Goal: Task Accomplishment & Management: Manage account settings

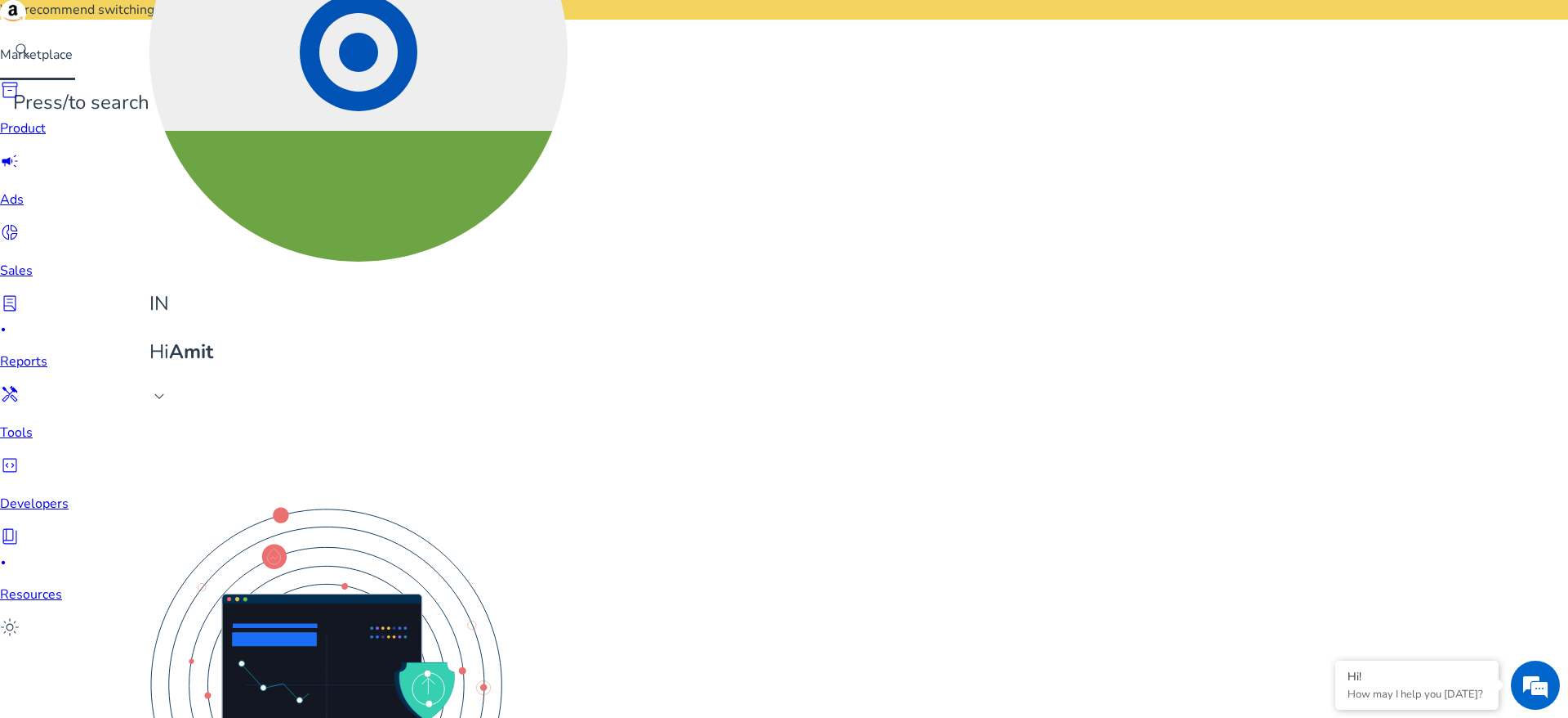
scroll to position [264, 0]
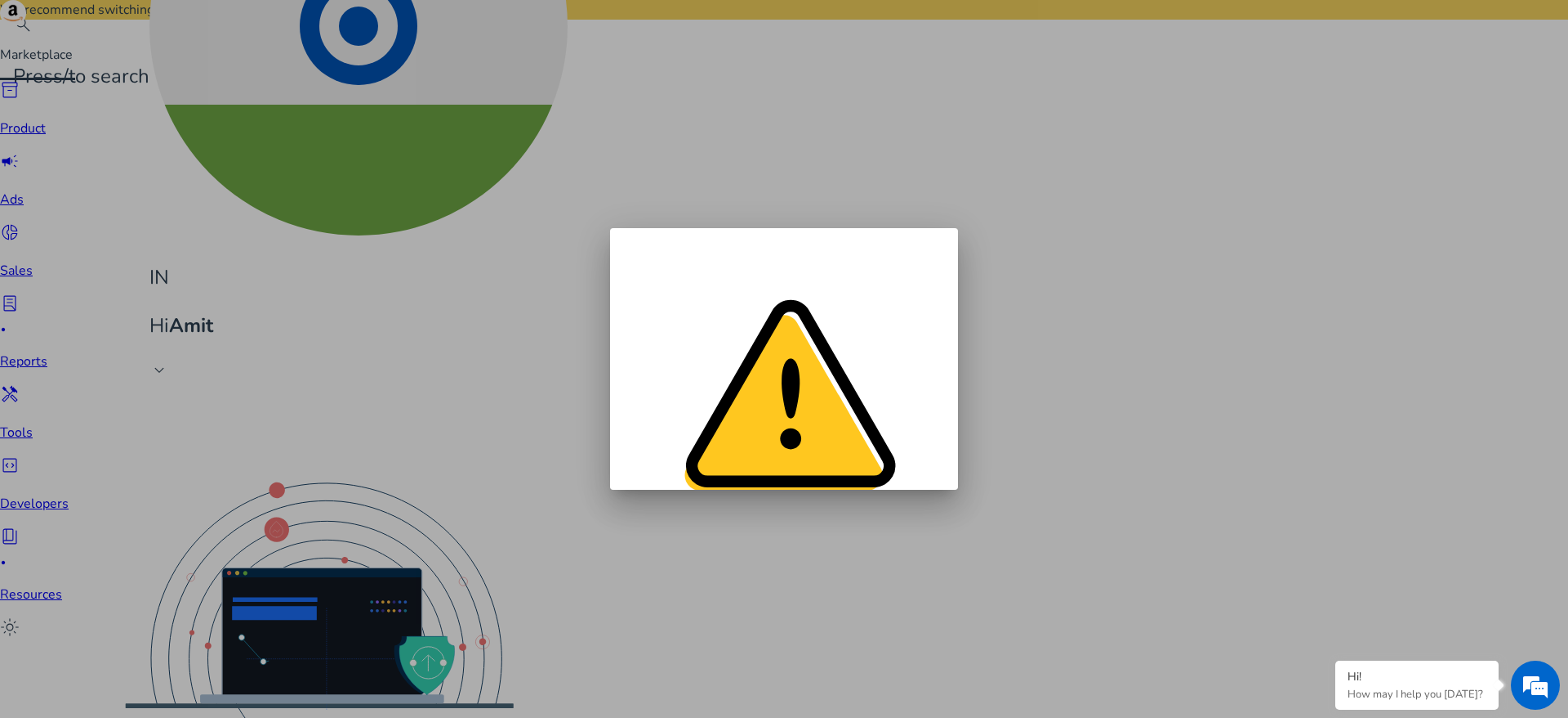
click at [675, 694] on span "Go Back" at bounding box center [650, 702] width 50 height 17
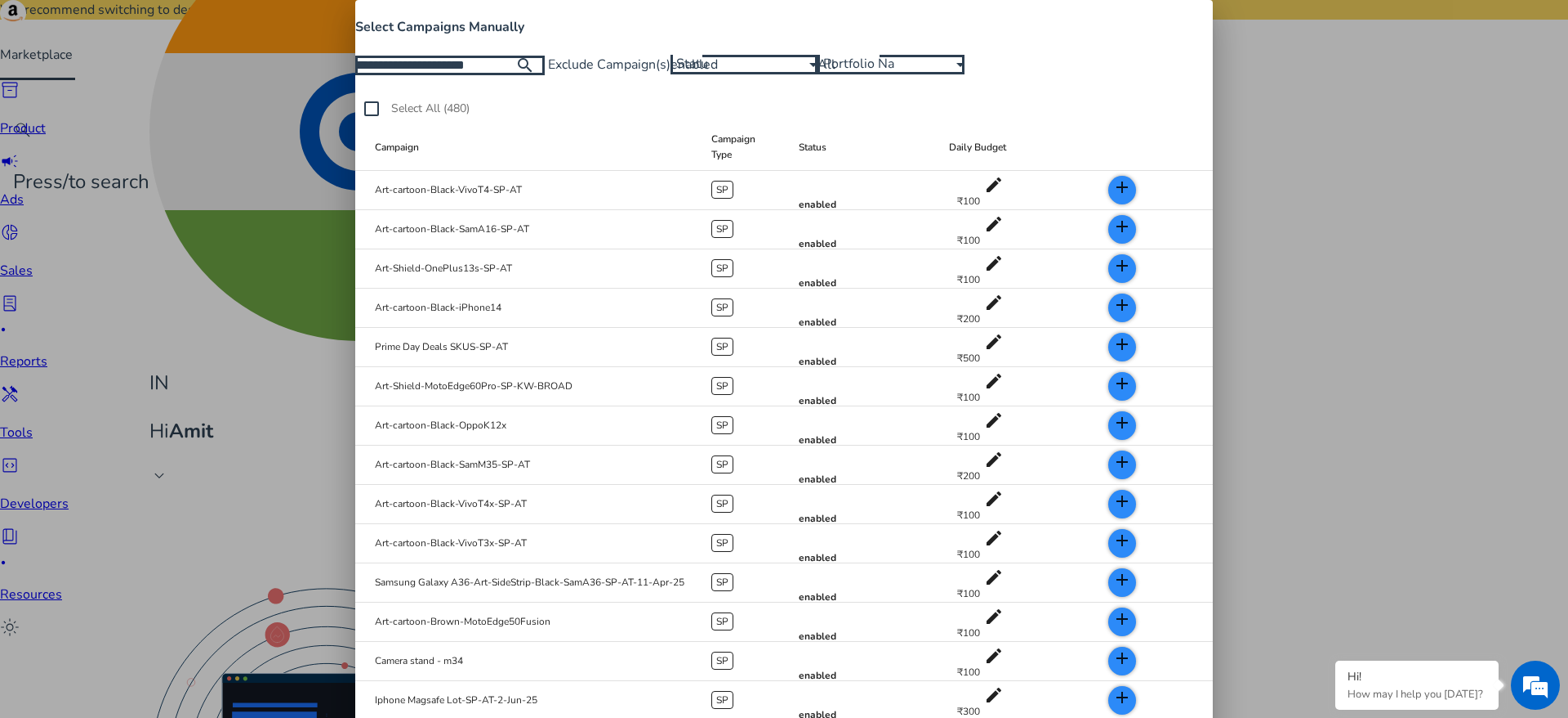
click at [809, 74] on div "enabled" at bounding box center [739, 64] width 139 height 18
click at [447, 178] on div at bounding box center [784, 359] width 1568 height 718
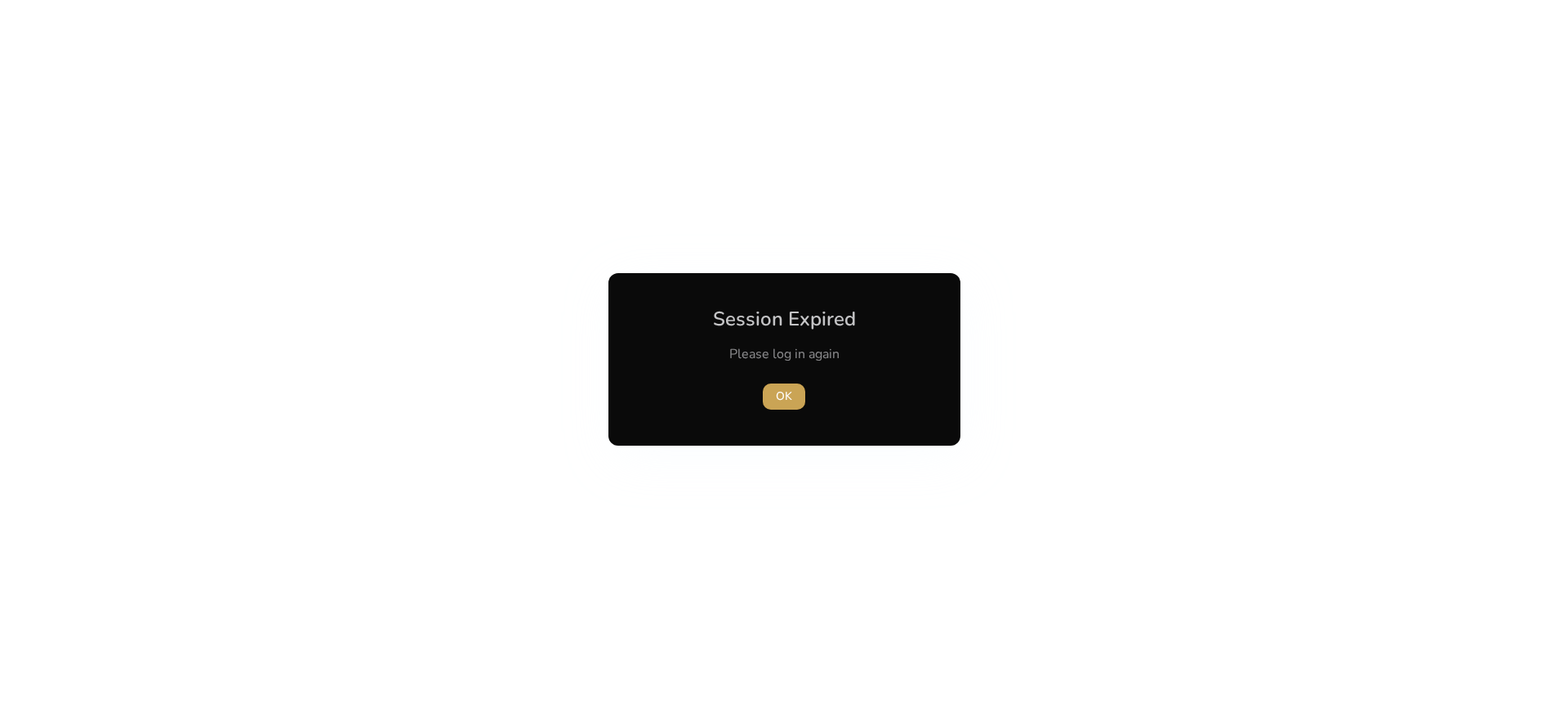
click at [775, 386] on span "button" at bounding box center [784, 397] width 42 height 39
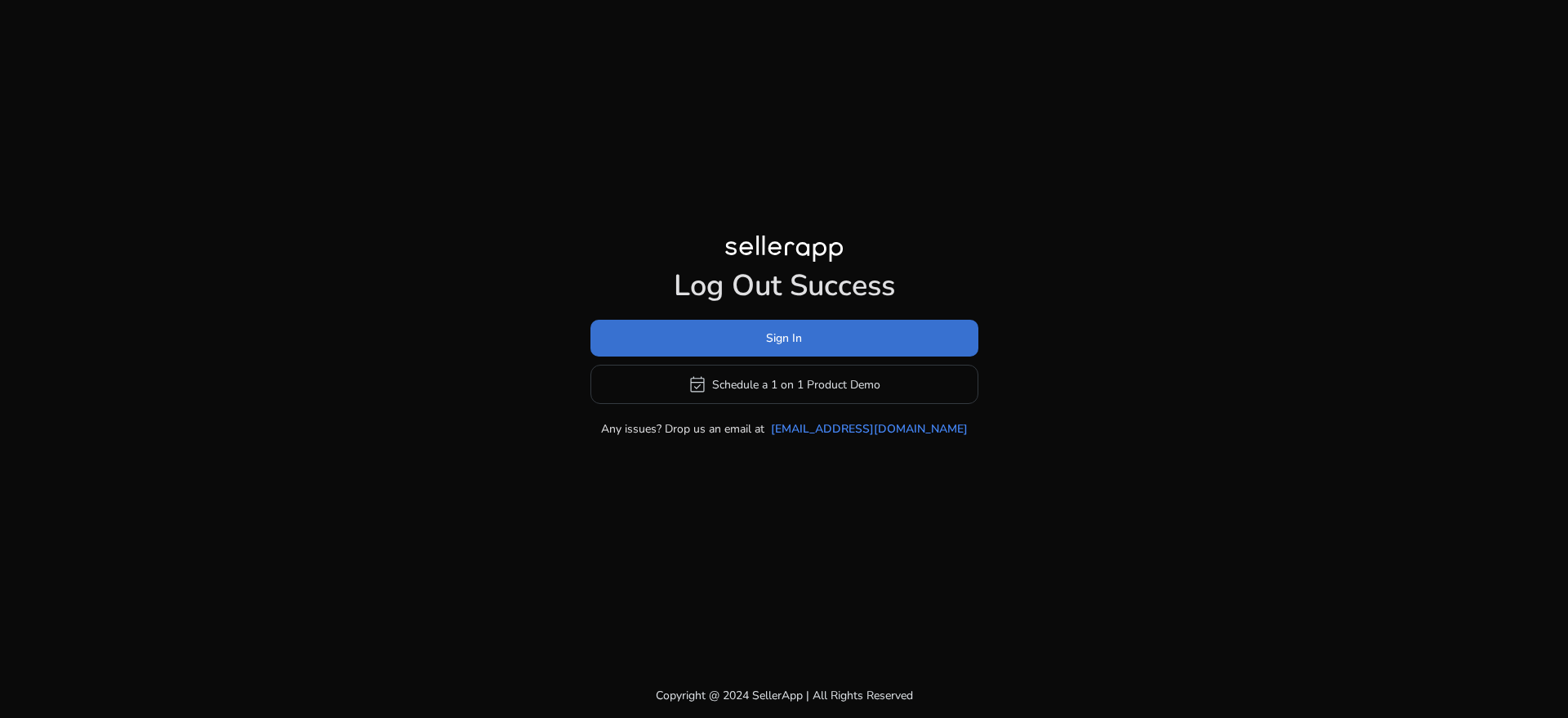
click at [830, 342] on span at bounding box center [784, 339] width 388 height 39
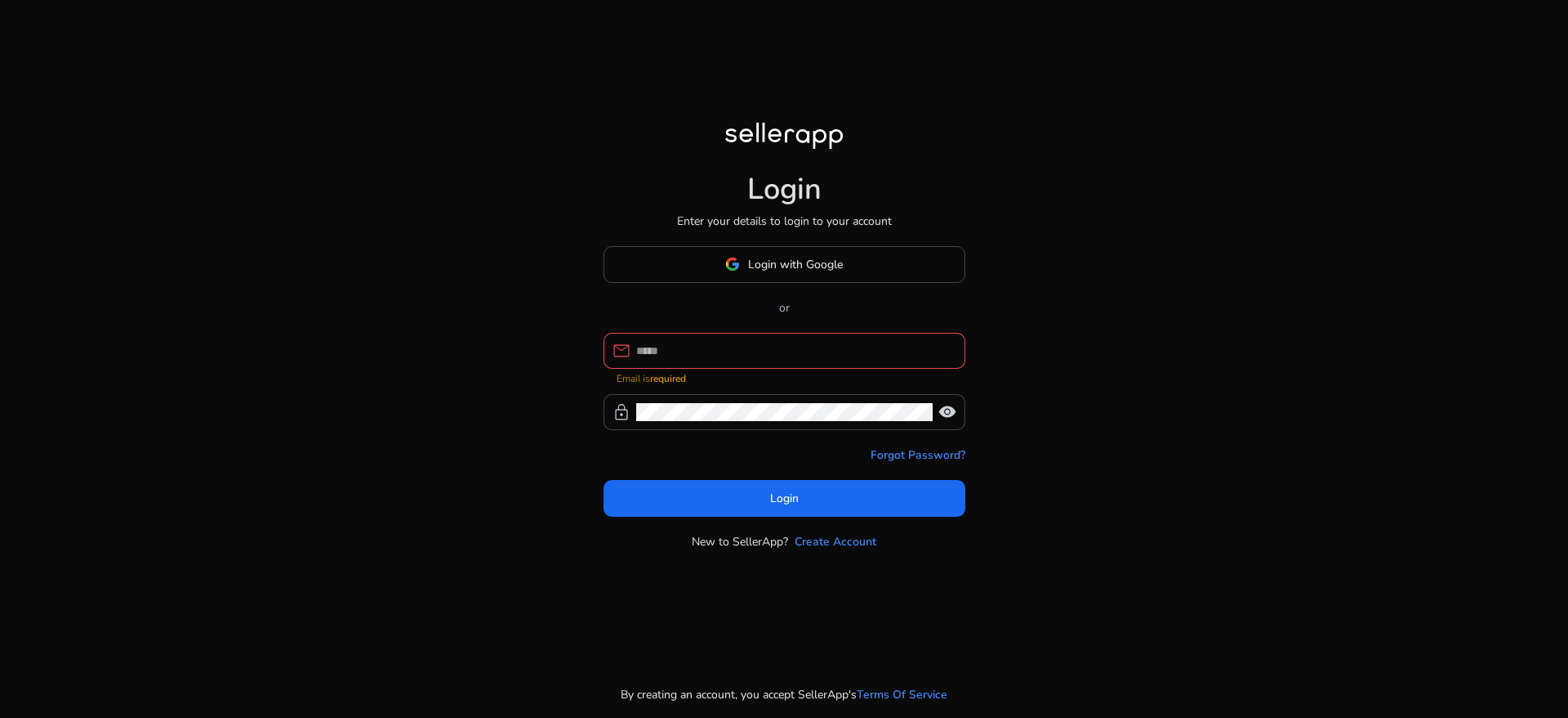
type input "**********"
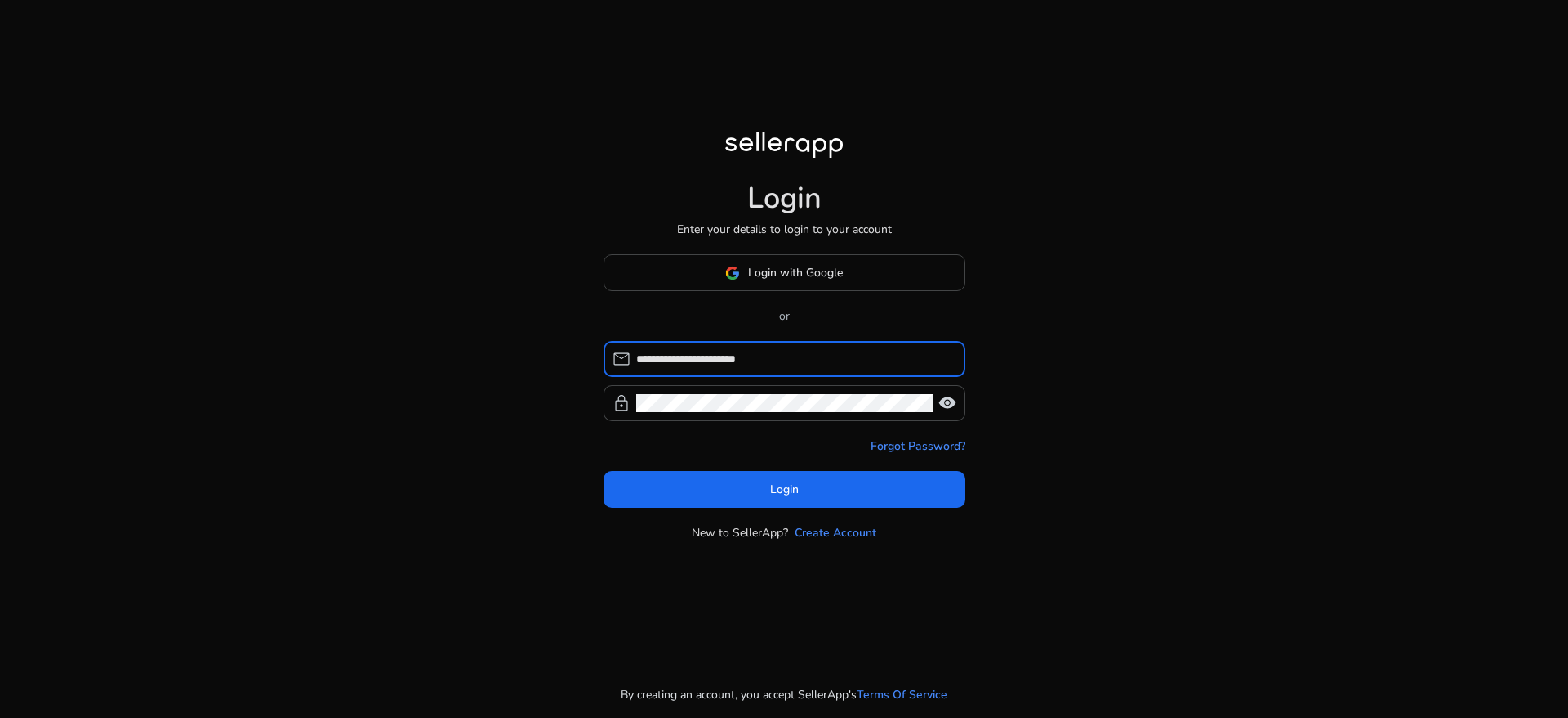
click button "Login" at bounding box center [784, 489] width 362 height 36
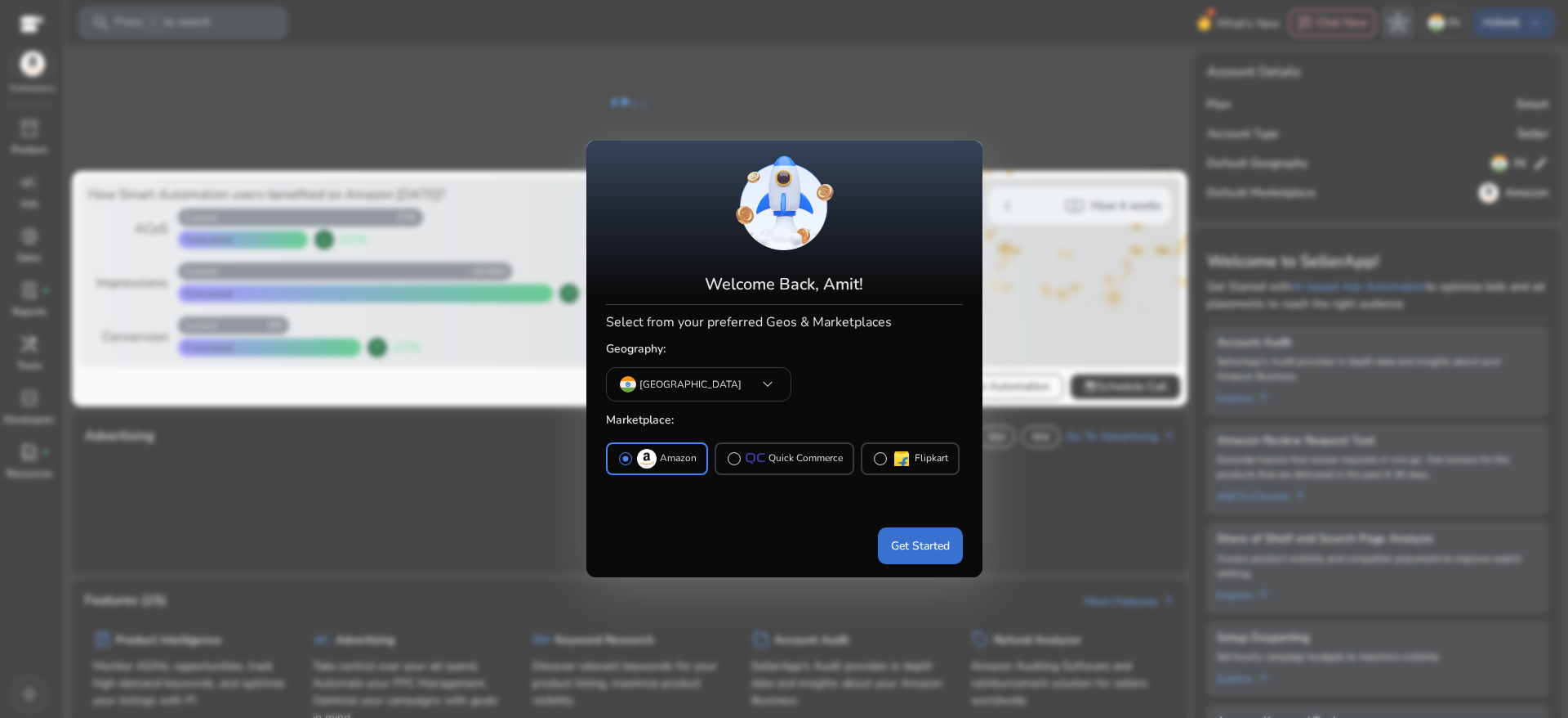
click at [903, 556] on span at bounding box center [920, 546] width 85 height 39
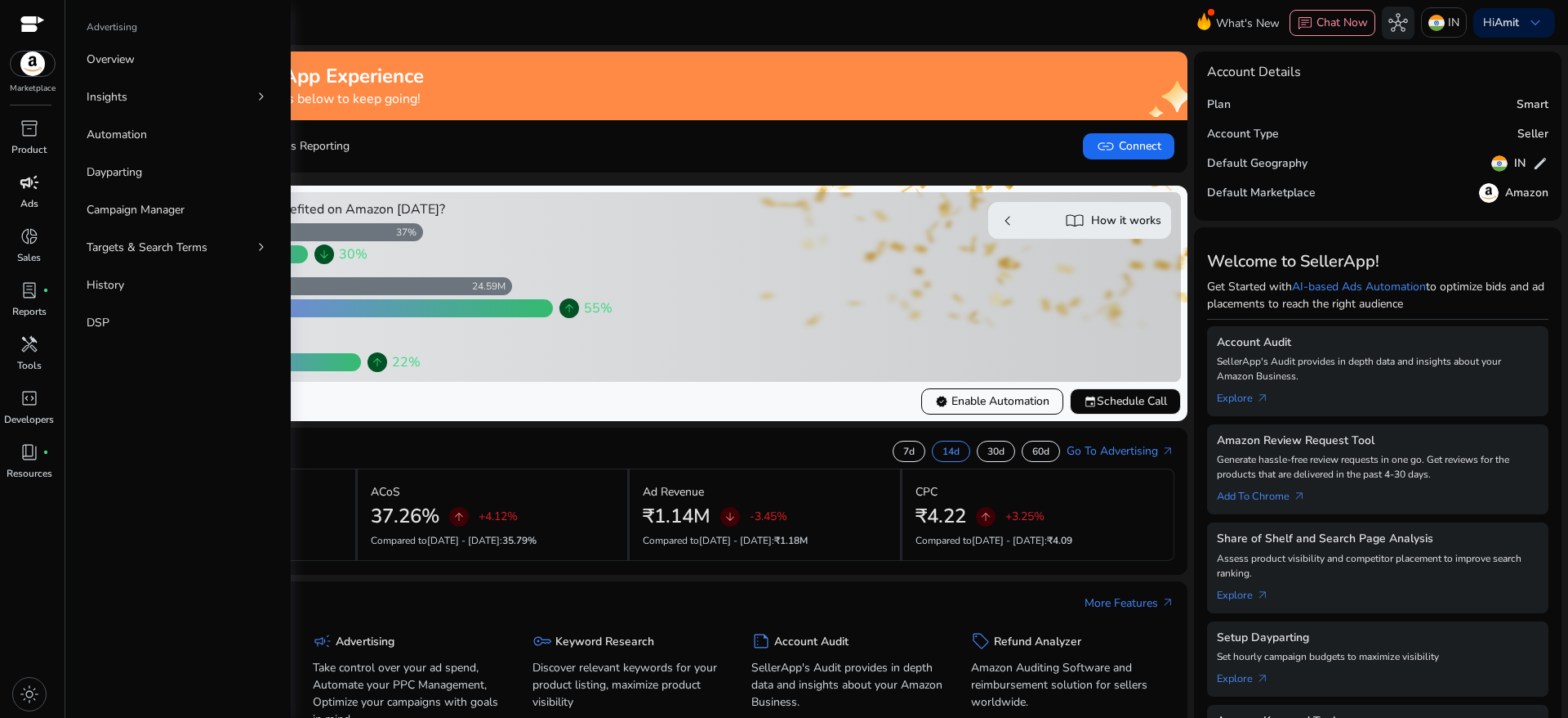
click at [31, 202] on p "Ads" at bounding box center [30, 203] width 18 height 15
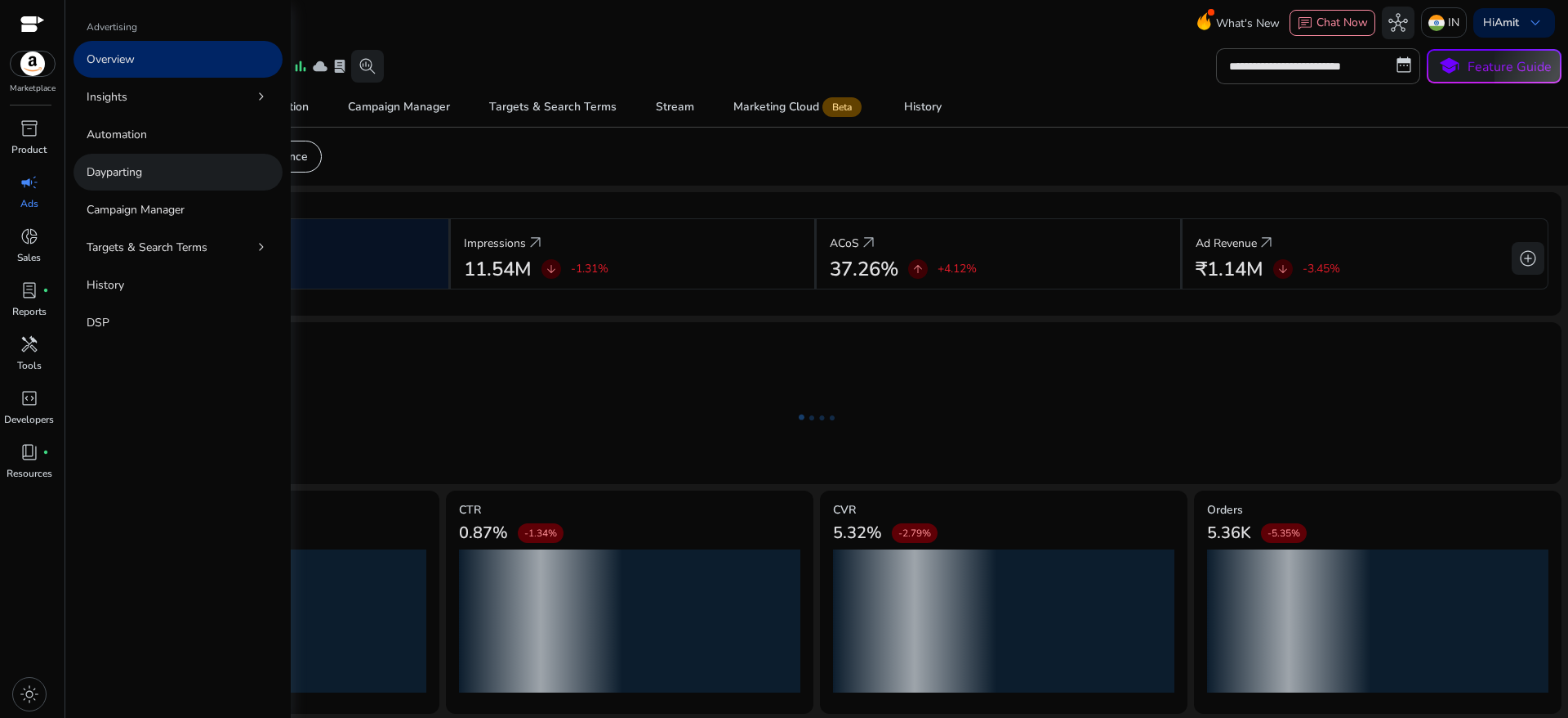
click at [136, 179] on p "Dayparting" at bounding box center [114, 171] width 55 height 17
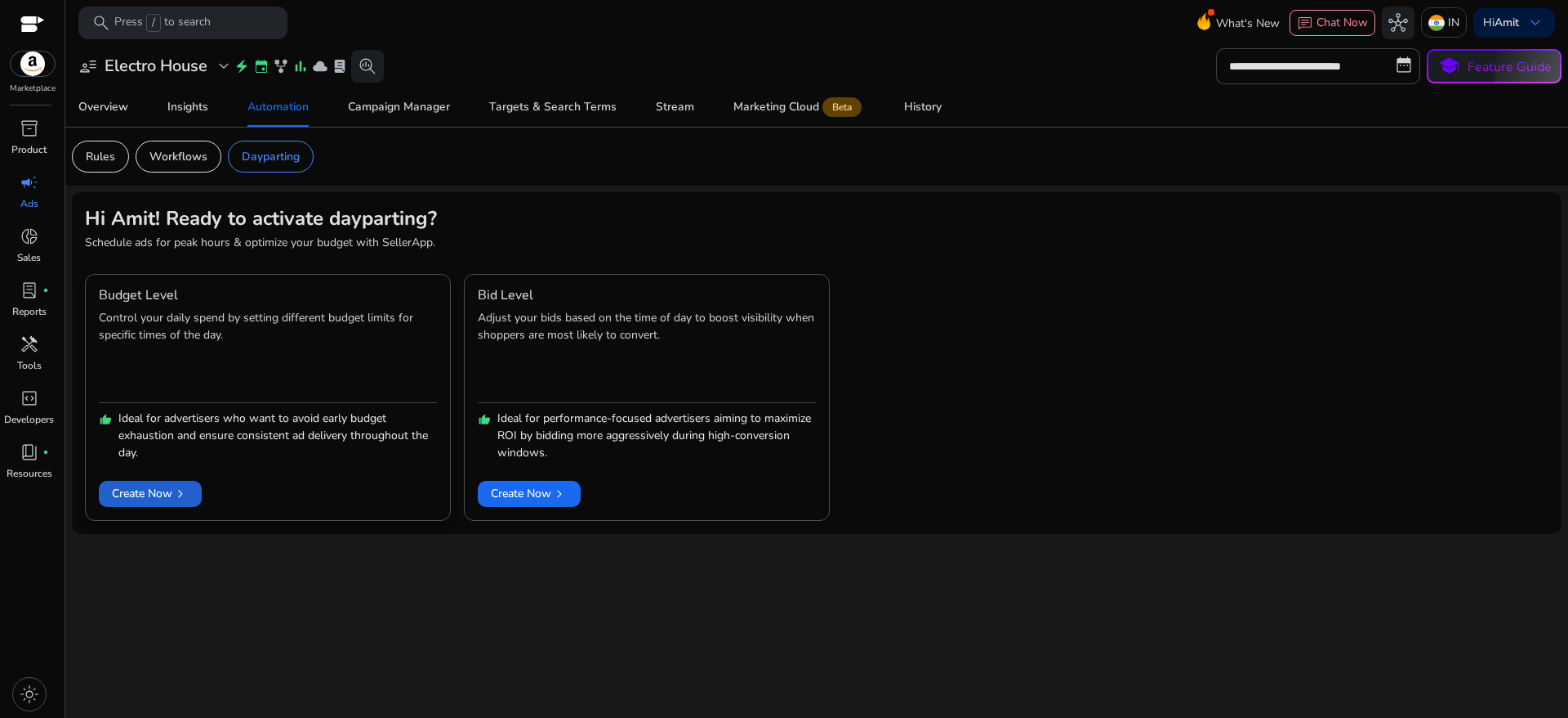
click at [156, 497] on span "Create Now chevron_right" at bounding box center [151, 492] width 77 height 17
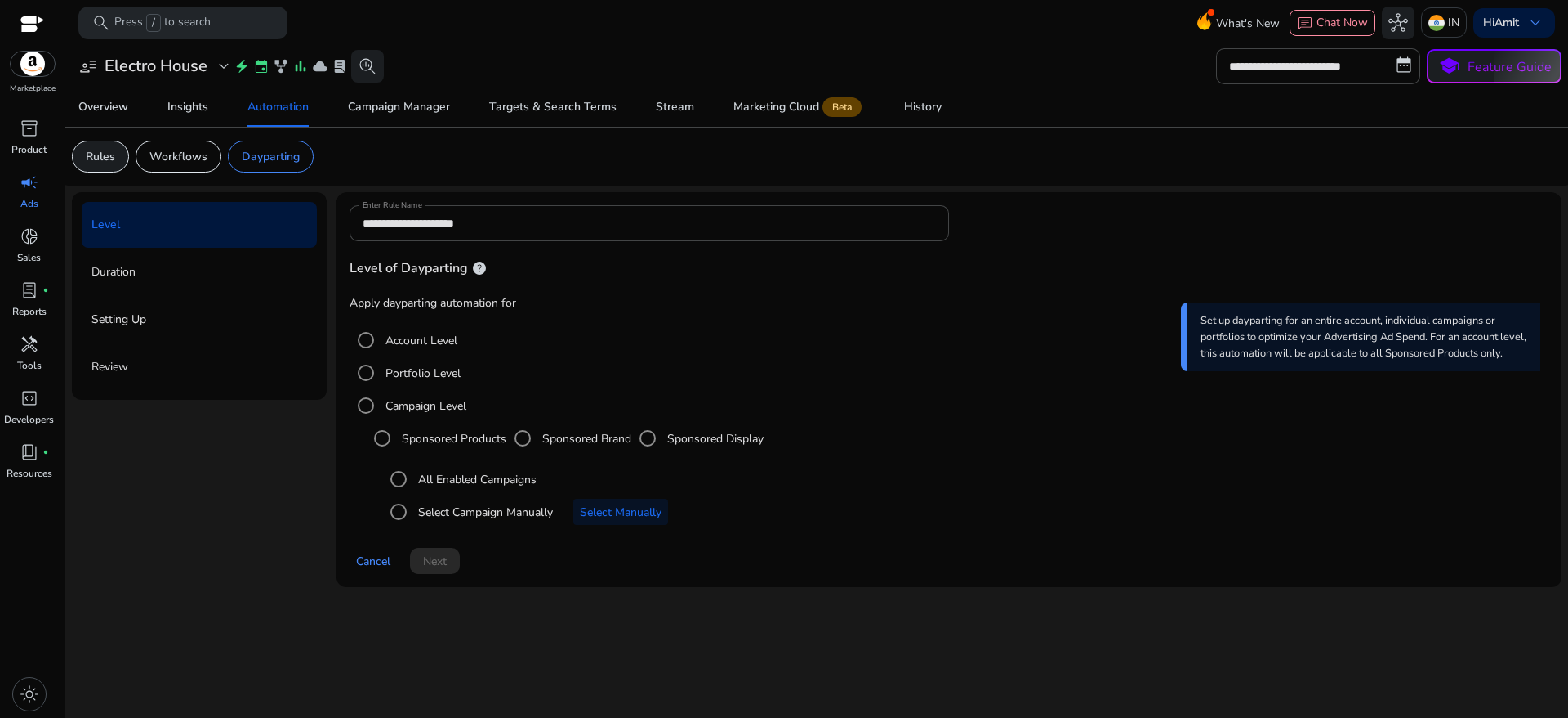
click at [107, 152] on p "Rules" at bounding box center [100, 156] width 30 height 17
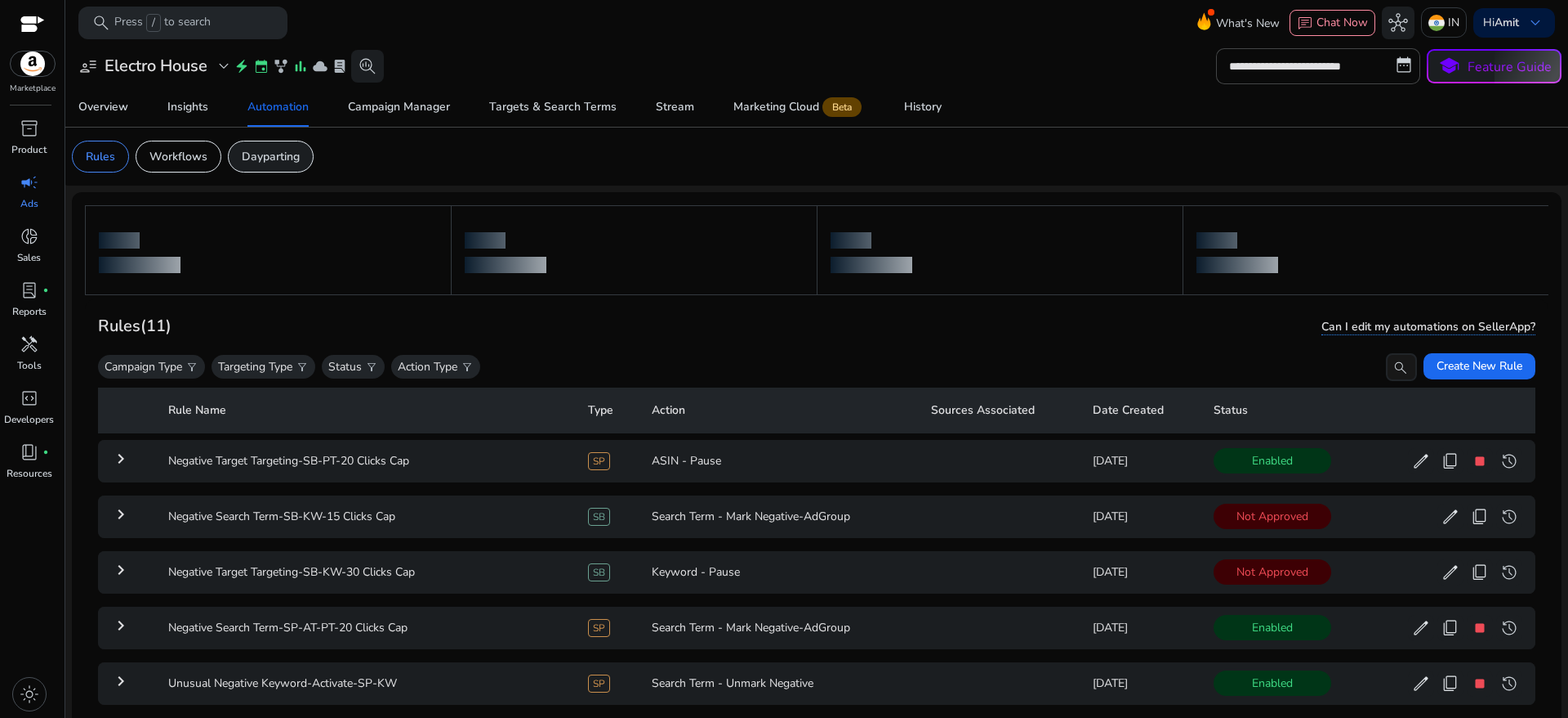
click at [265, 156] on p "Dayparting" at bounding box center [271, 156] width 58 height 17
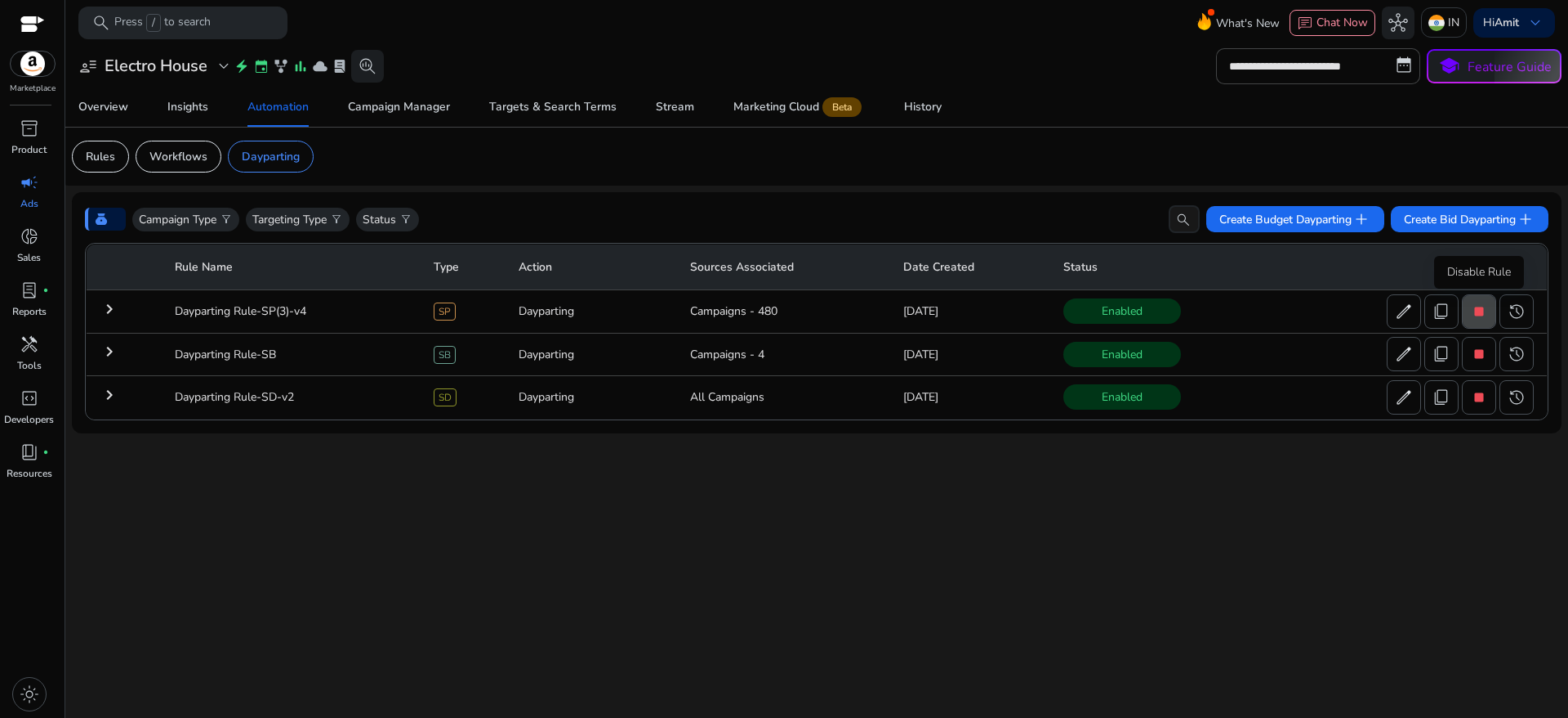
click at [1489, 309] on span at bounding box center [1478, 311] width 32 height 39
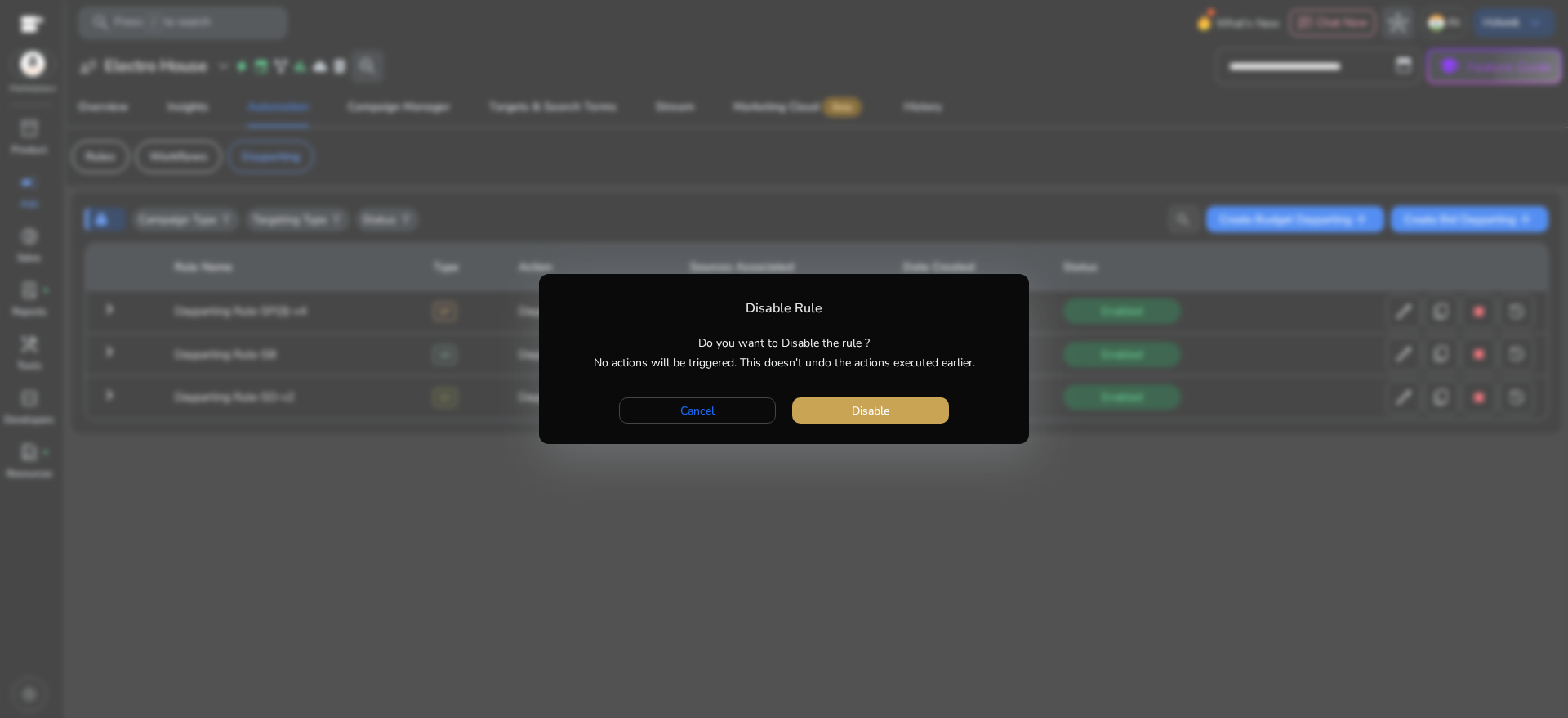
click at [862, 411] on span "Disable" at bounding box center [870, 410] width 37 height 17
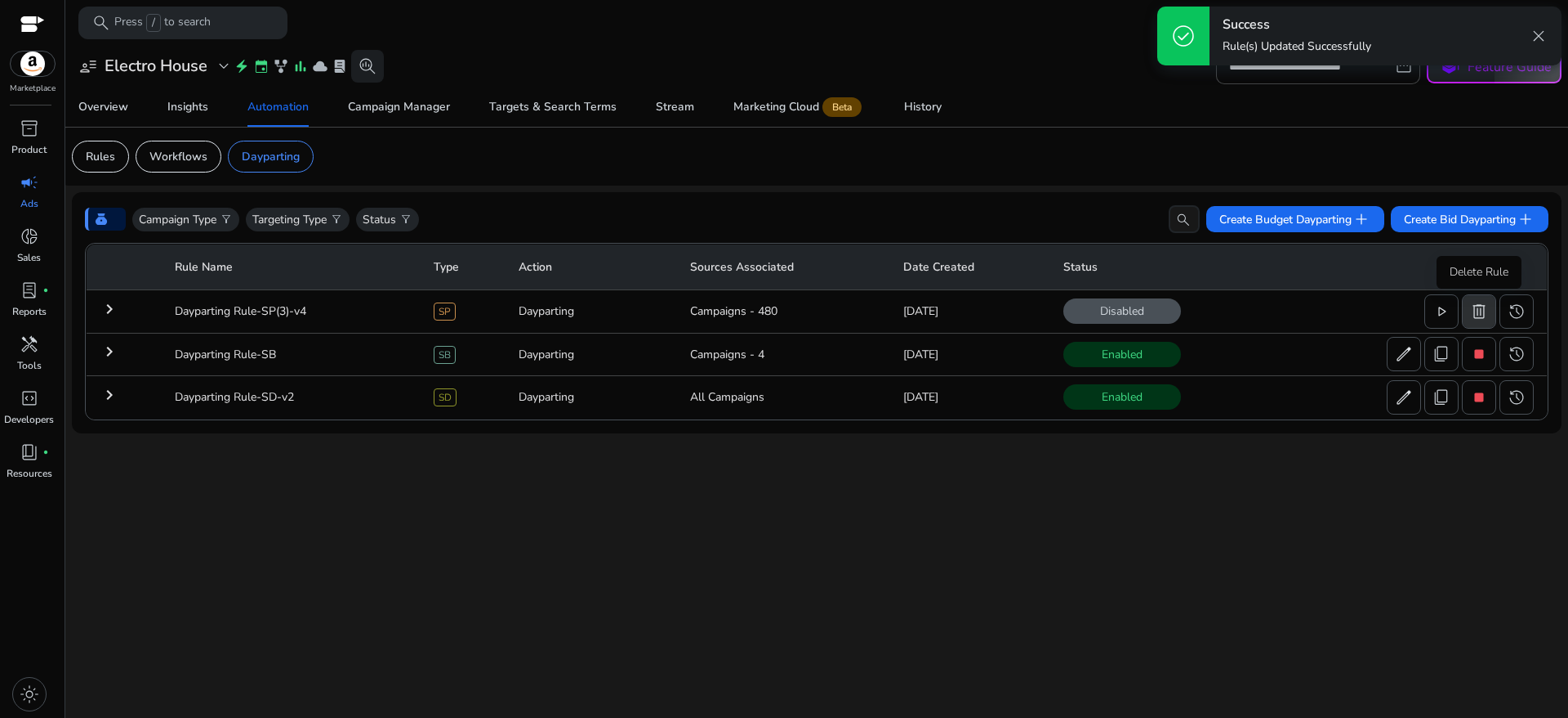
click at [1484, 316] on span "delete" at bounding box center [1479, 311] width 20 height 20
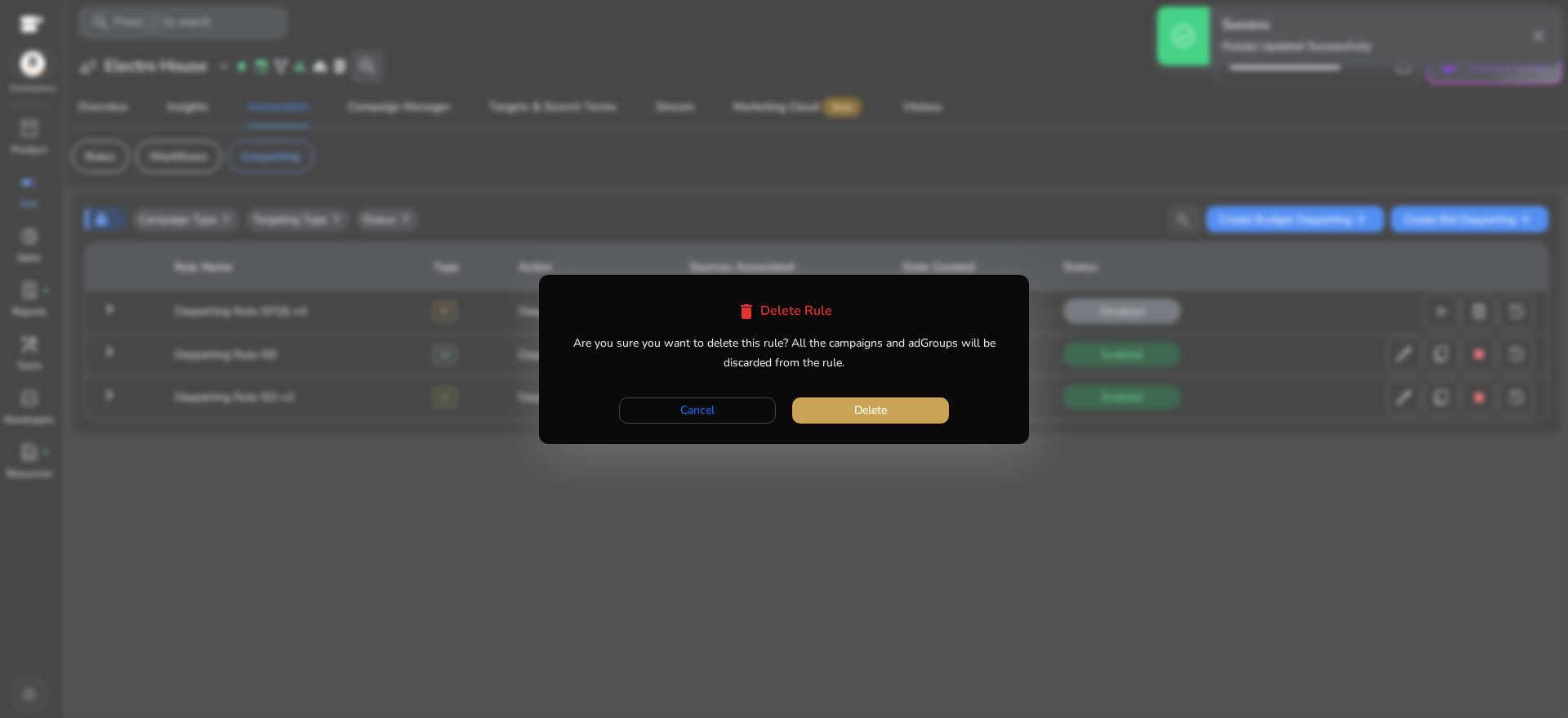
click at [835, 414] on span "button" at bounding box center [870, 411] width 157 height 39
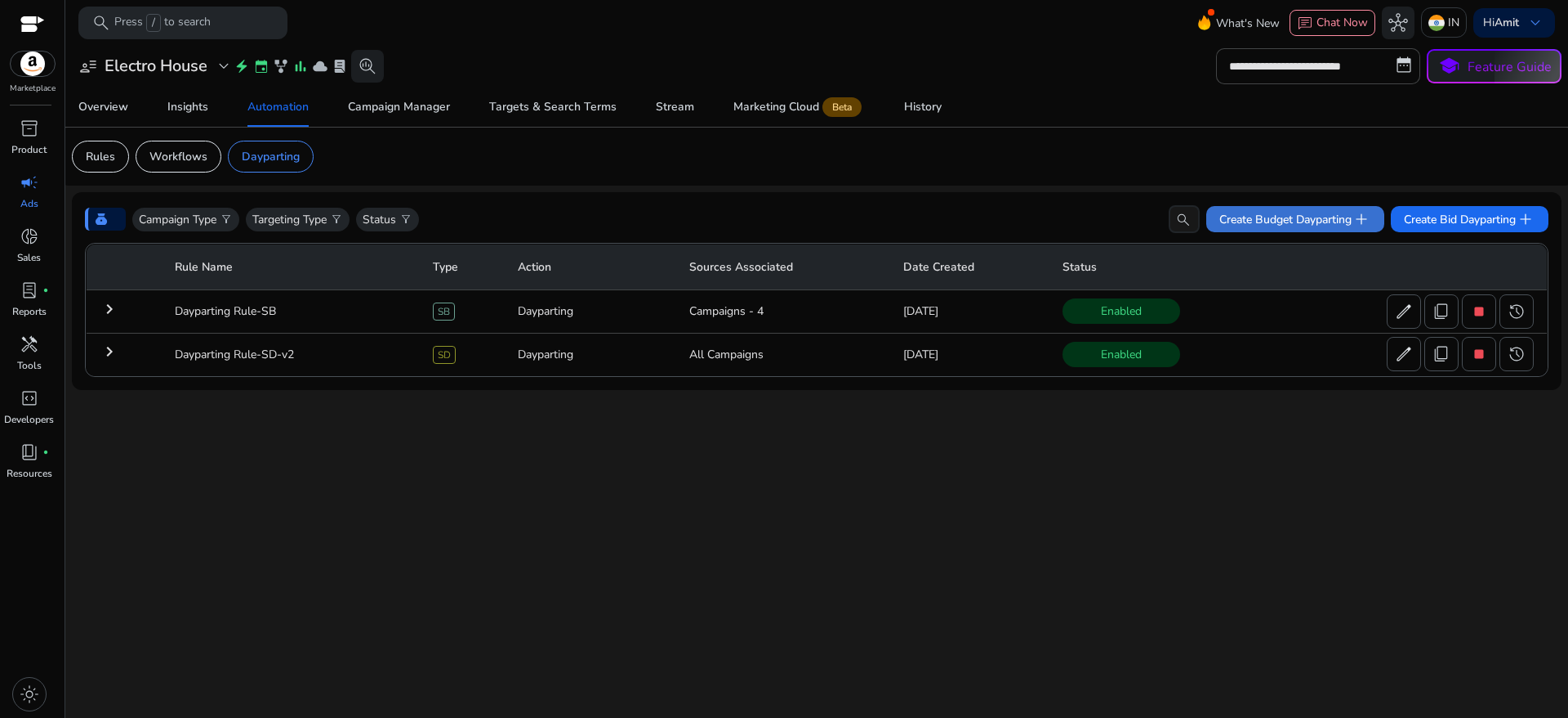
click at [1277, 225] on span "Create Budget Dayparting add" at bounding box center [1295, 219] width 152 height 20
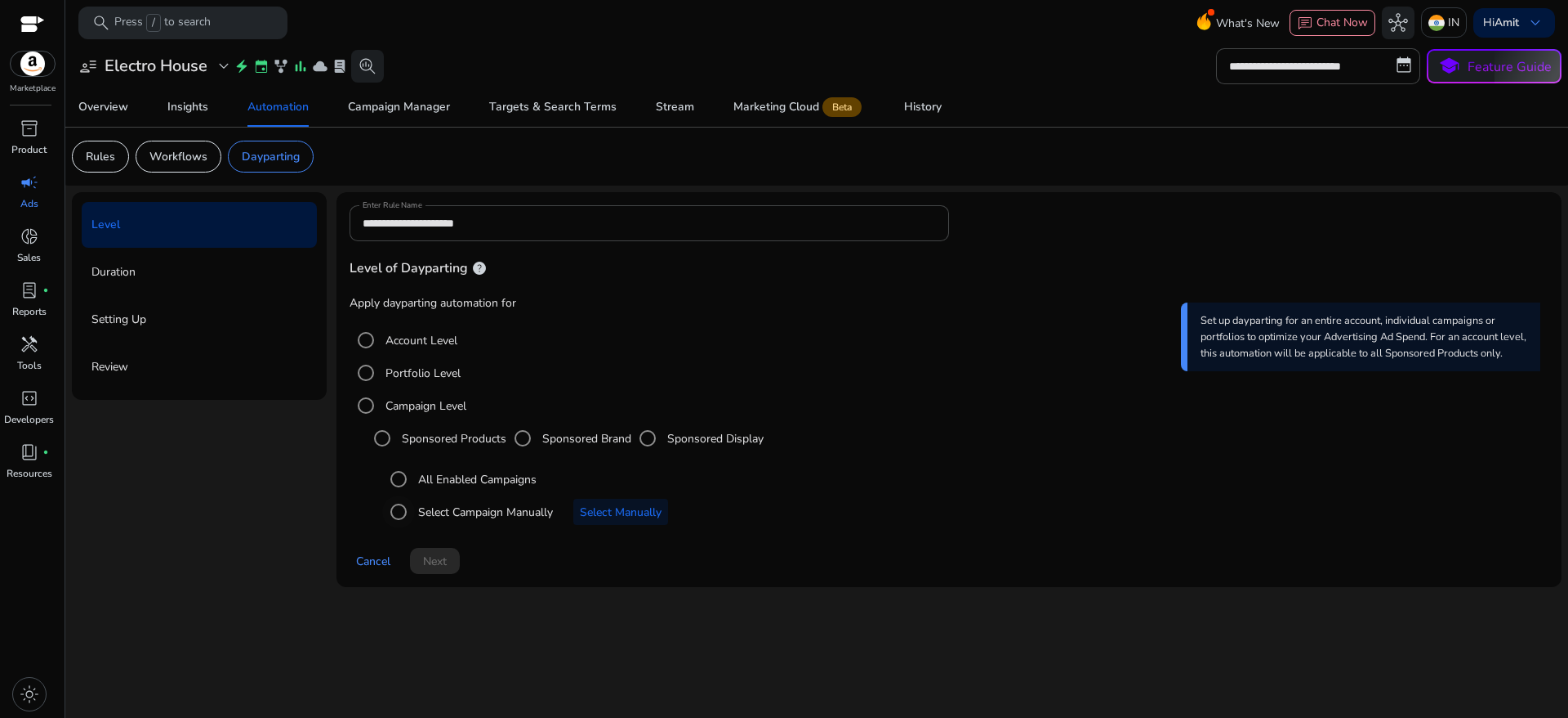
click at [462, 506] on label "Select Campaign Manually" at bounding box center [484, 511] width 138 height 17
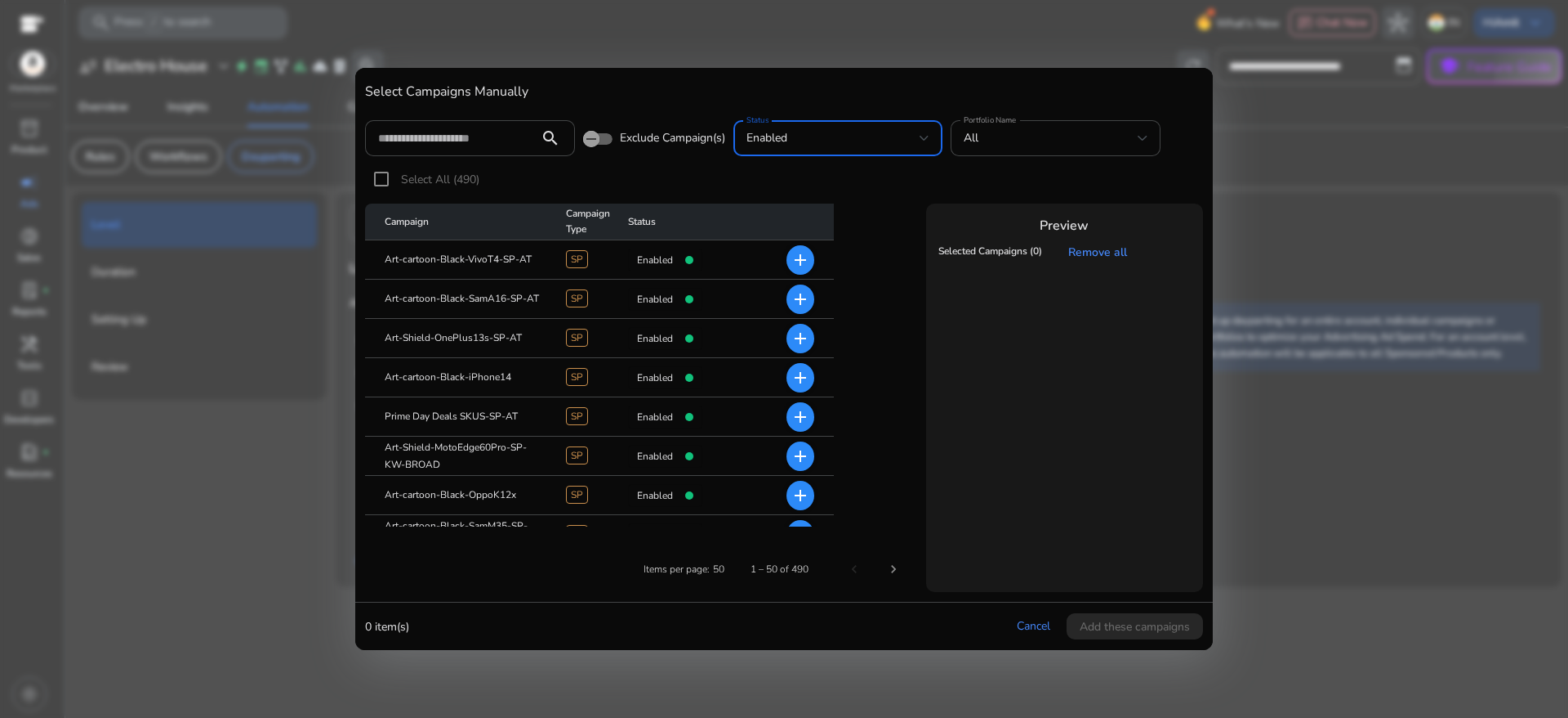
click at [796, 128] on div "enabled" at bounding box center [838, 138] width 184 height 20
click at [791, 227] on span "enabled" at bounding box center [773, 222] width 47 height 18
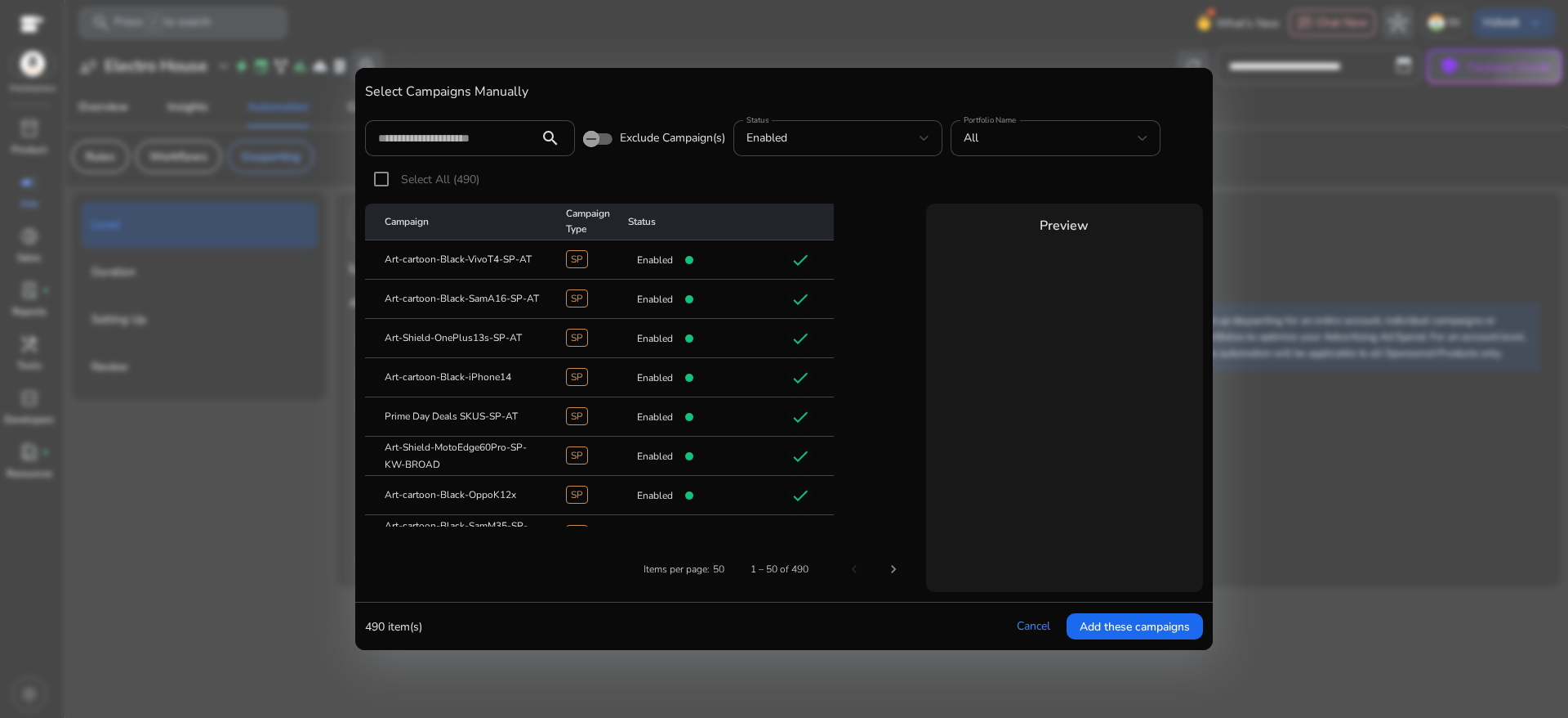
scroll to position [11707, 0]
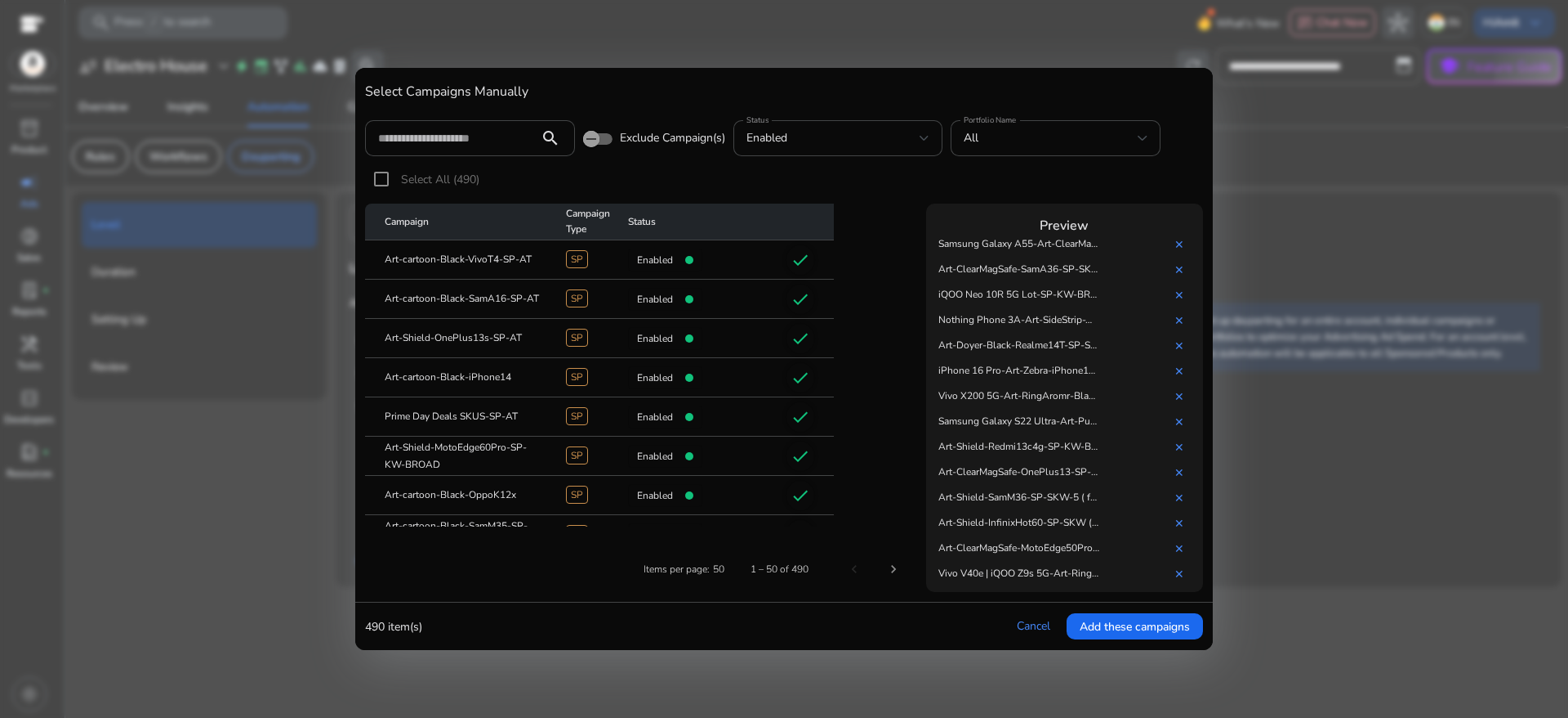
click at [420, 174] on span "Select All (490)" at bounding box center [440, 179] width 79 height 16
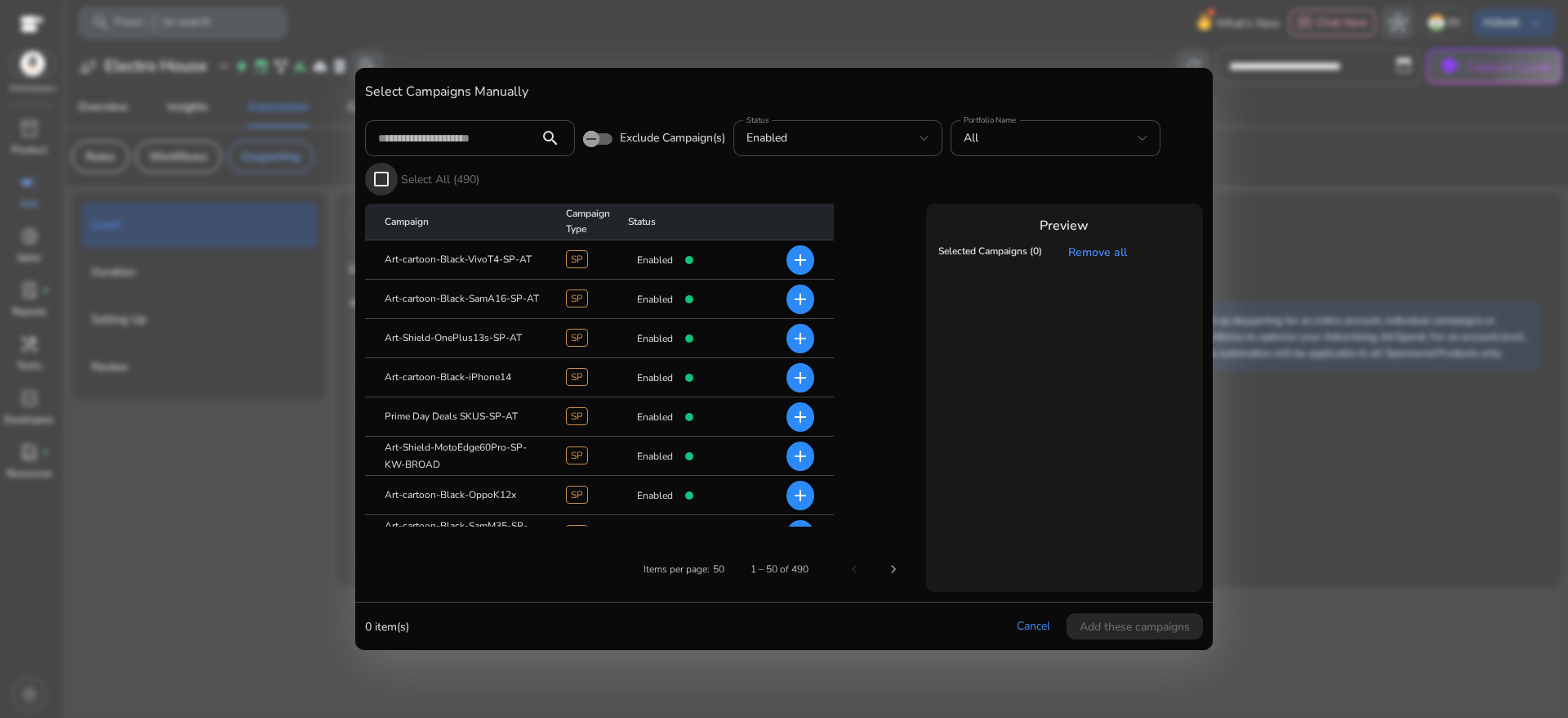
scroll to position [0, 0]
click at [401, 174] on span "Select All (490)" at bounding box center [440, 179] width 79 height 16
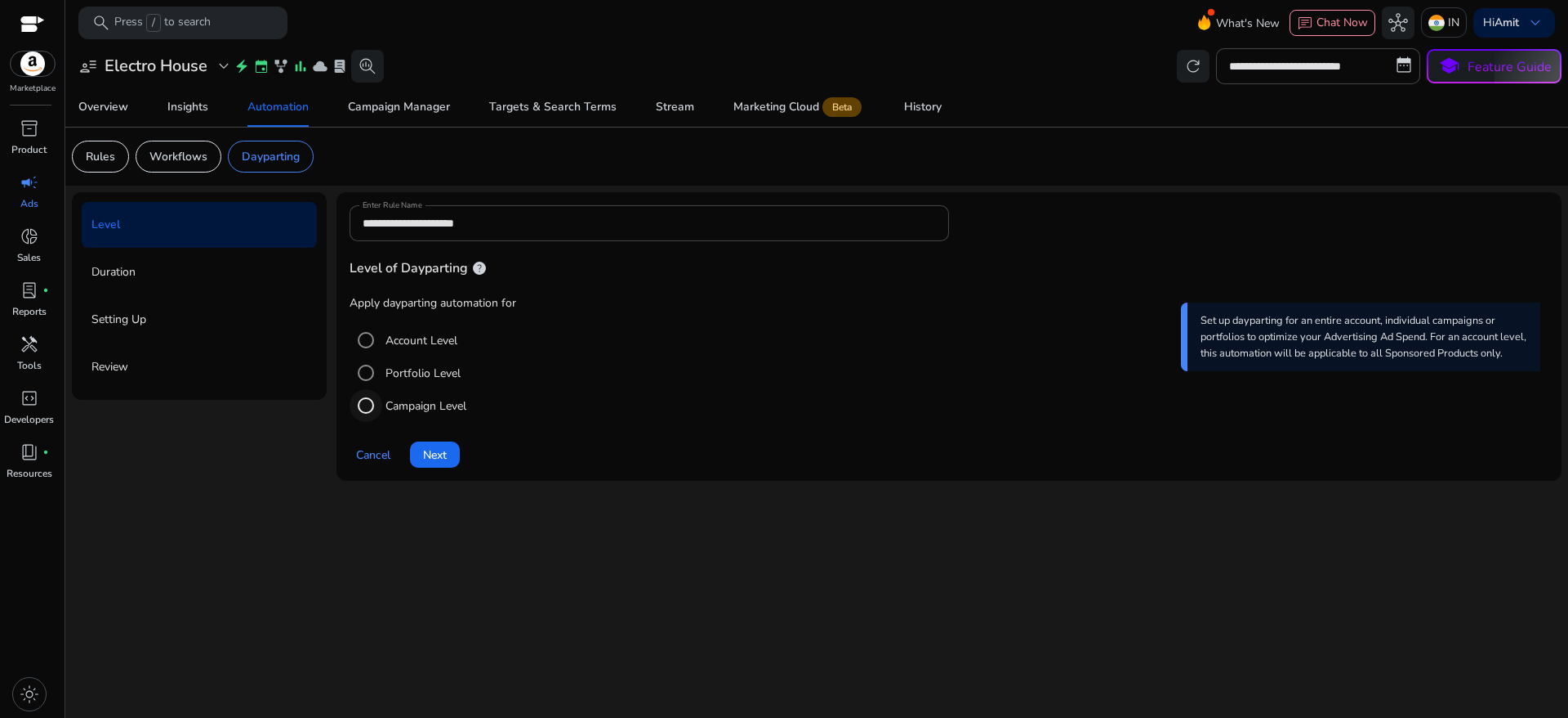
click at [383, 406] on div "Select option" at bounding box center [366, 406] width 39 height 39
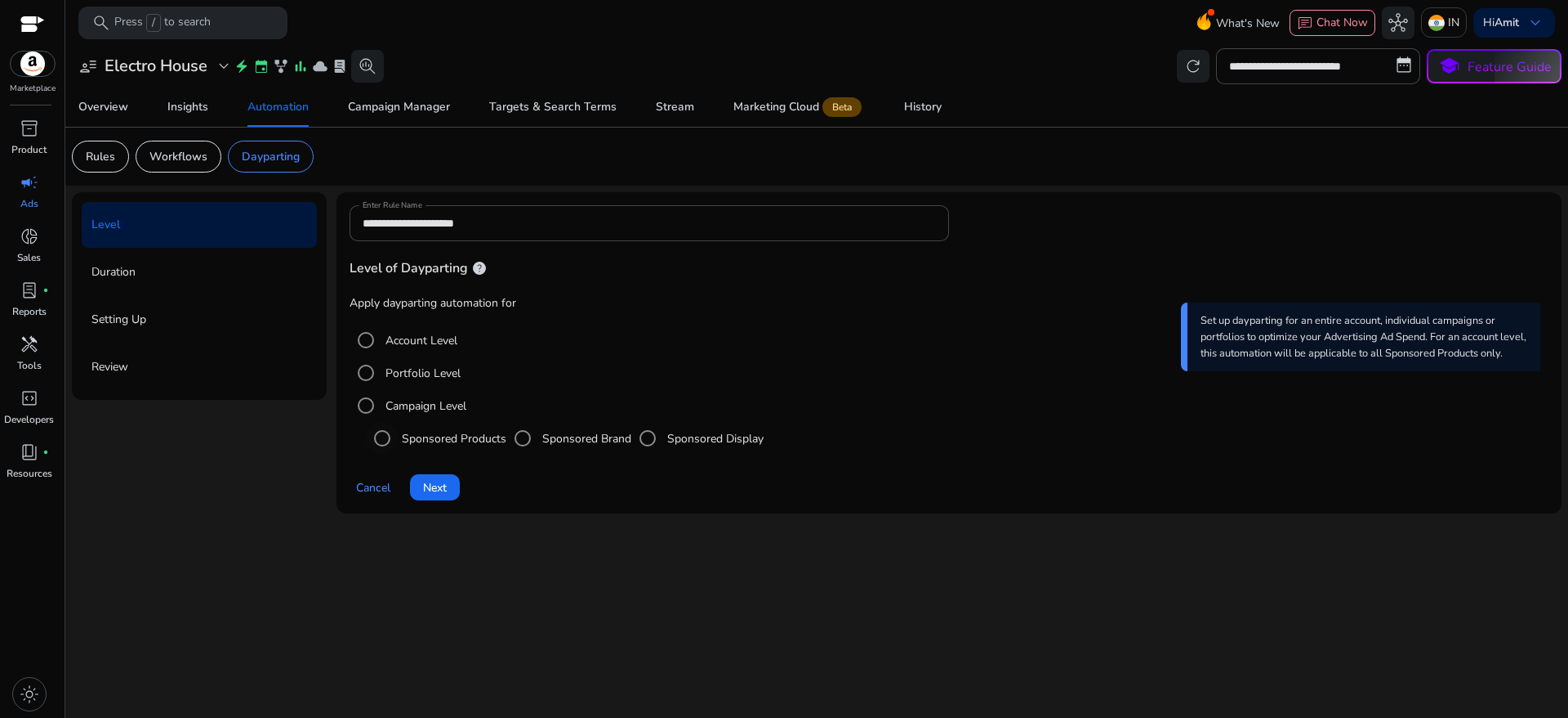
click at [447, 434] on label "Sponsored Products" at bounding box center [453, 437] width 108 height 17
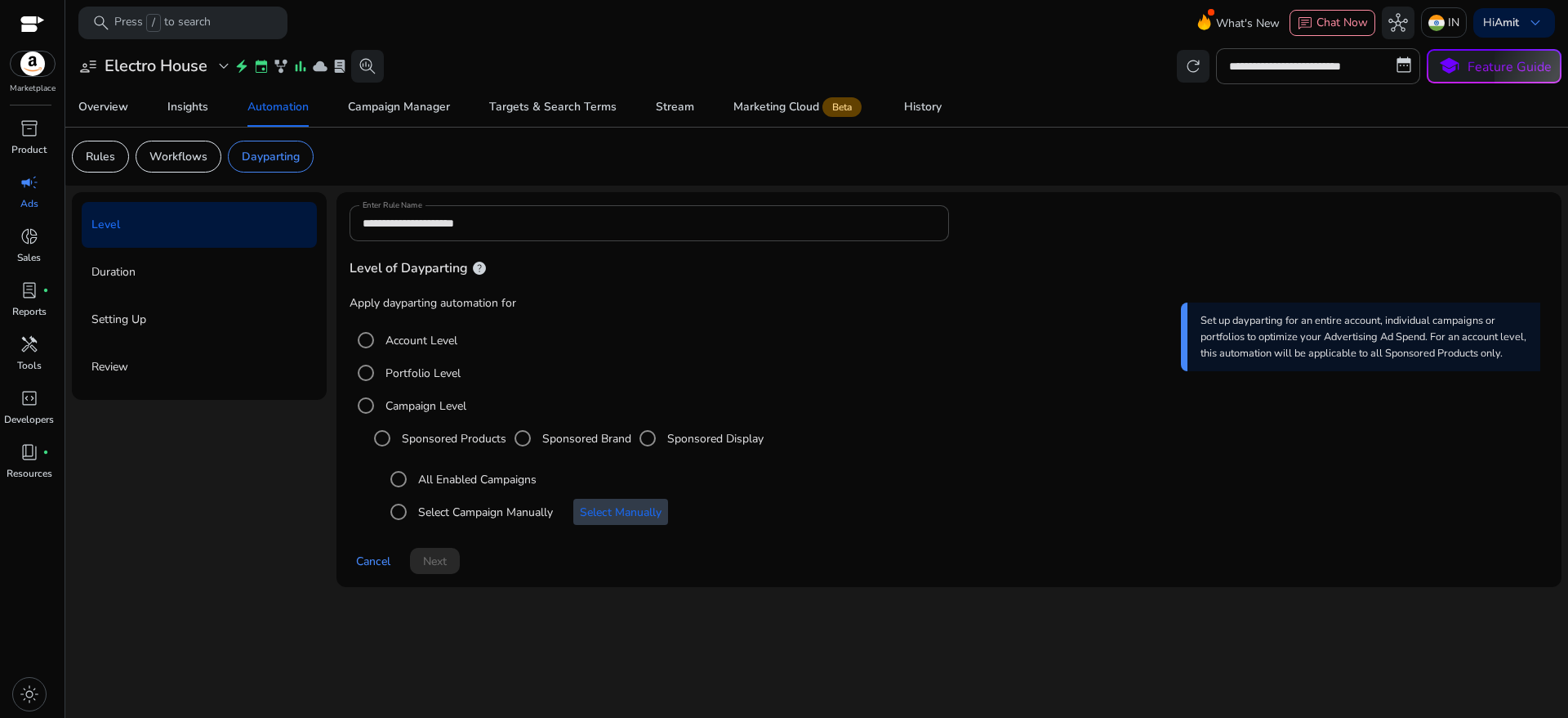
click at [617, 498] on span "Select an option" at bounding box center [621, 512] width 94 height 39
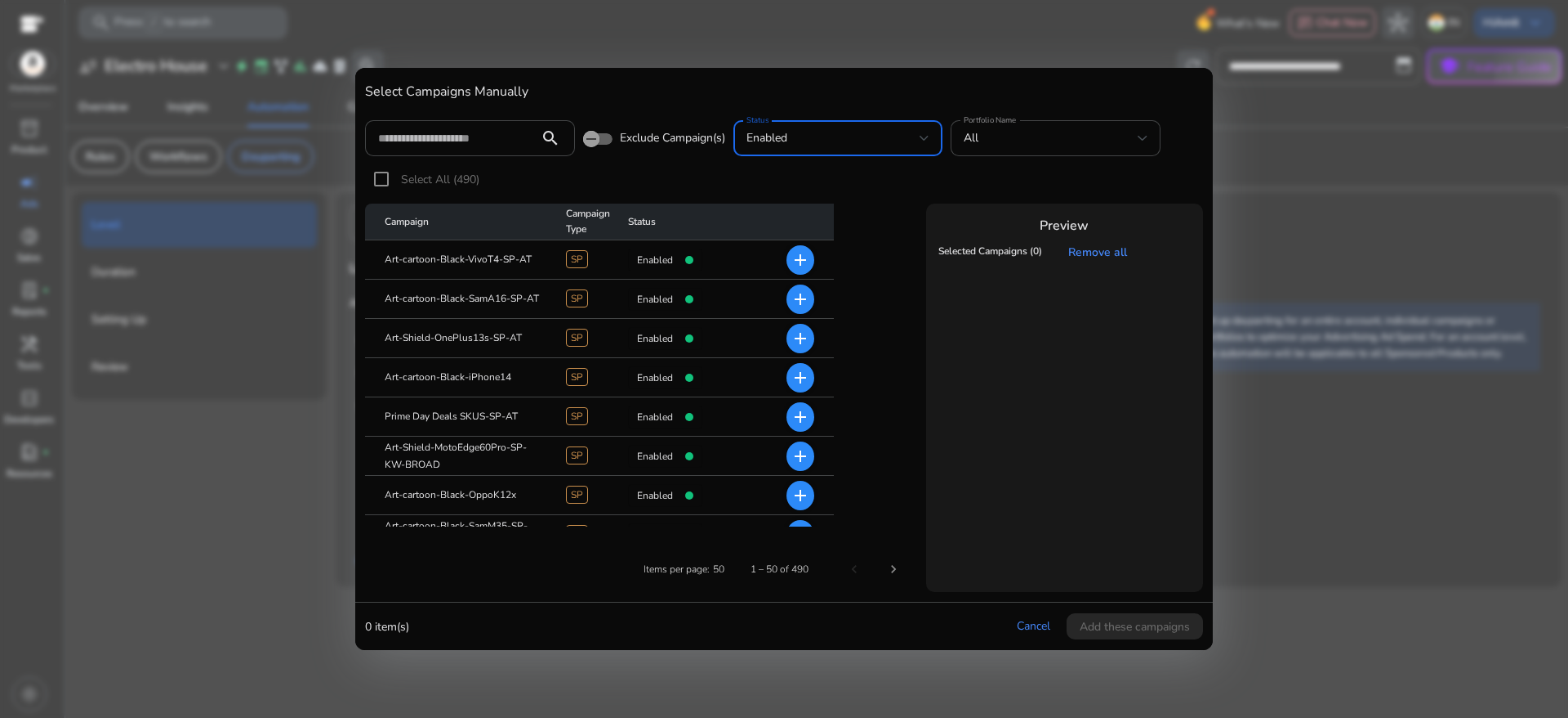
click at [830, 138] on div "enabled" at bounding box center [833, 138] width 174 height 18
click at [676, 147] on div at bounding box center [784, 359] width 1568 height 718
click at [664, 139] on span "Exclude Campaign(s)" at bounding box center [672, 138] width 105 height 17
click at [602, 136] on span "button" at bounding box center [591, 138] width 32 height 33
click at [866, 143] on div "enabled" at bounding box center [833, 138] width 174 height 18
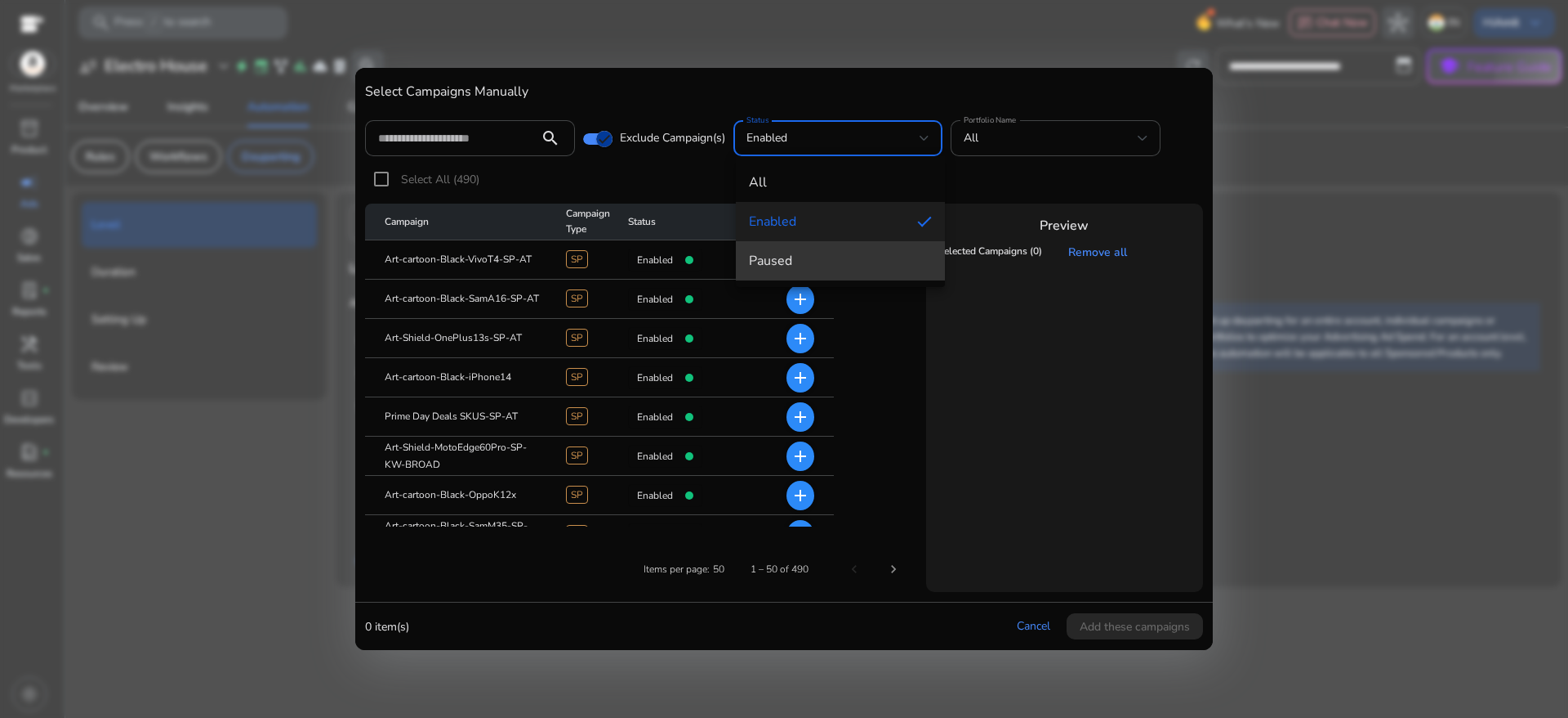
click at [826, 259] on span "paused" at bounding box center [841, 261] width 184 height 18
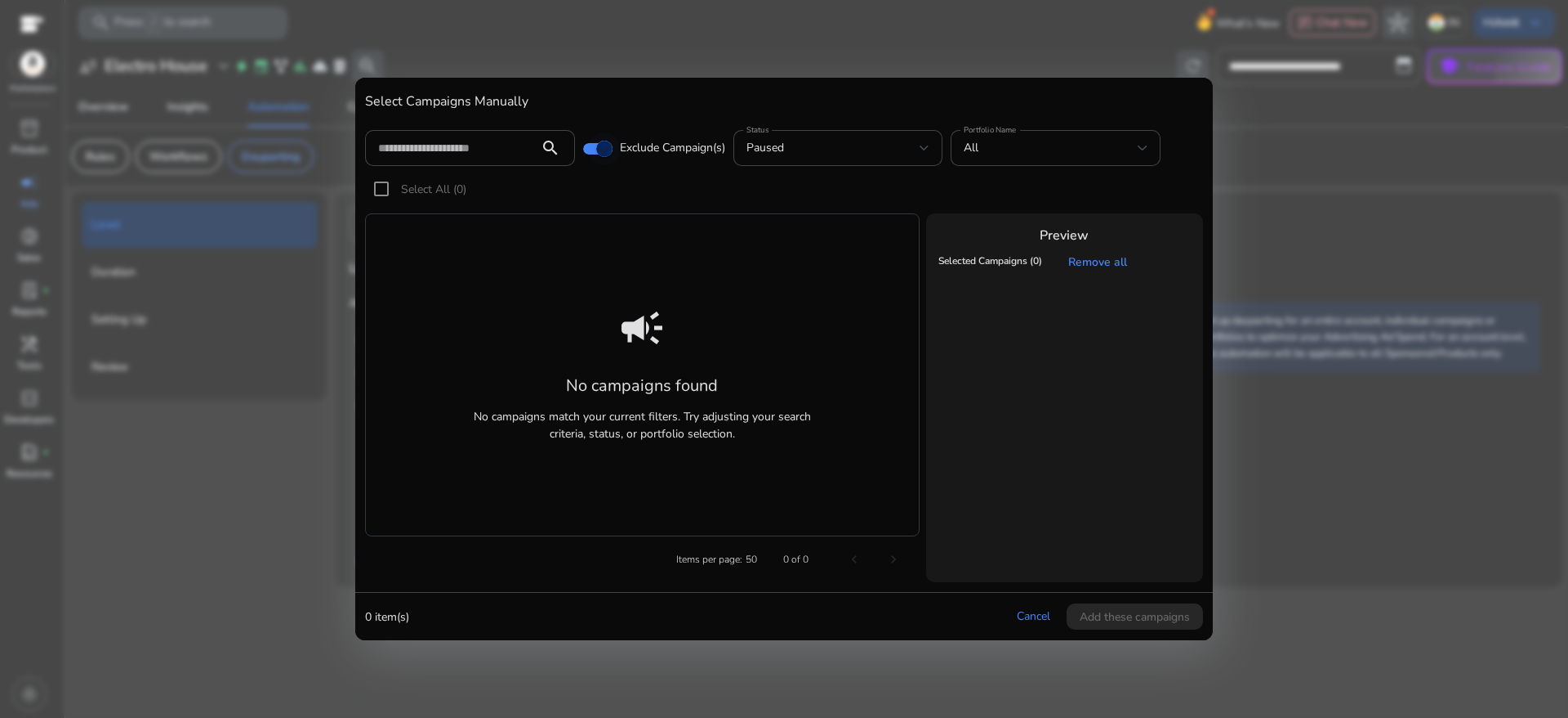
click at [590, 152] on span "button" at bounding box center [603, 148] width 32 height 33
click at [908, 161] on div "paused" at bounding box center [838, 148] width 184 height 36
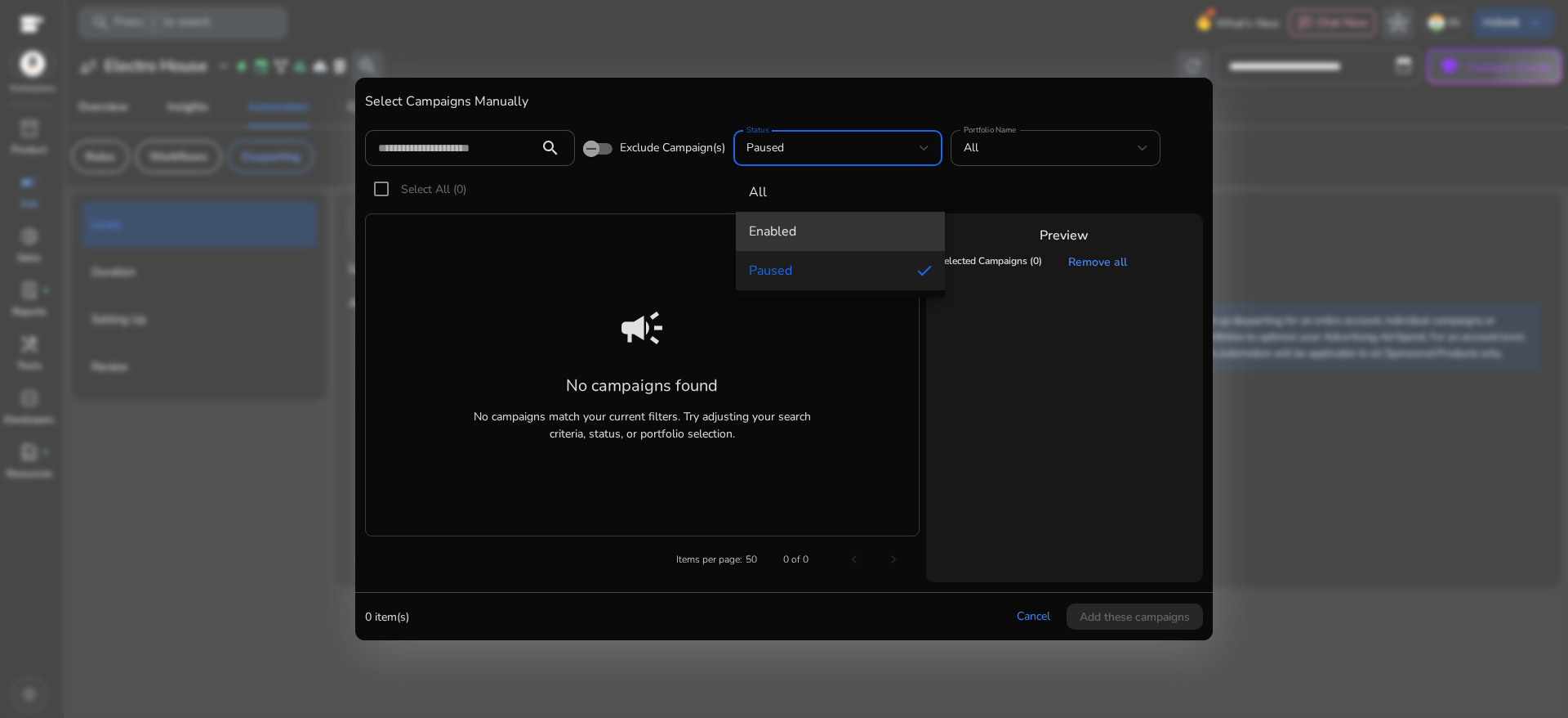
click at [866, 217] on mat-option "enabled" at bounding box center [841, 231] width 210 height 39
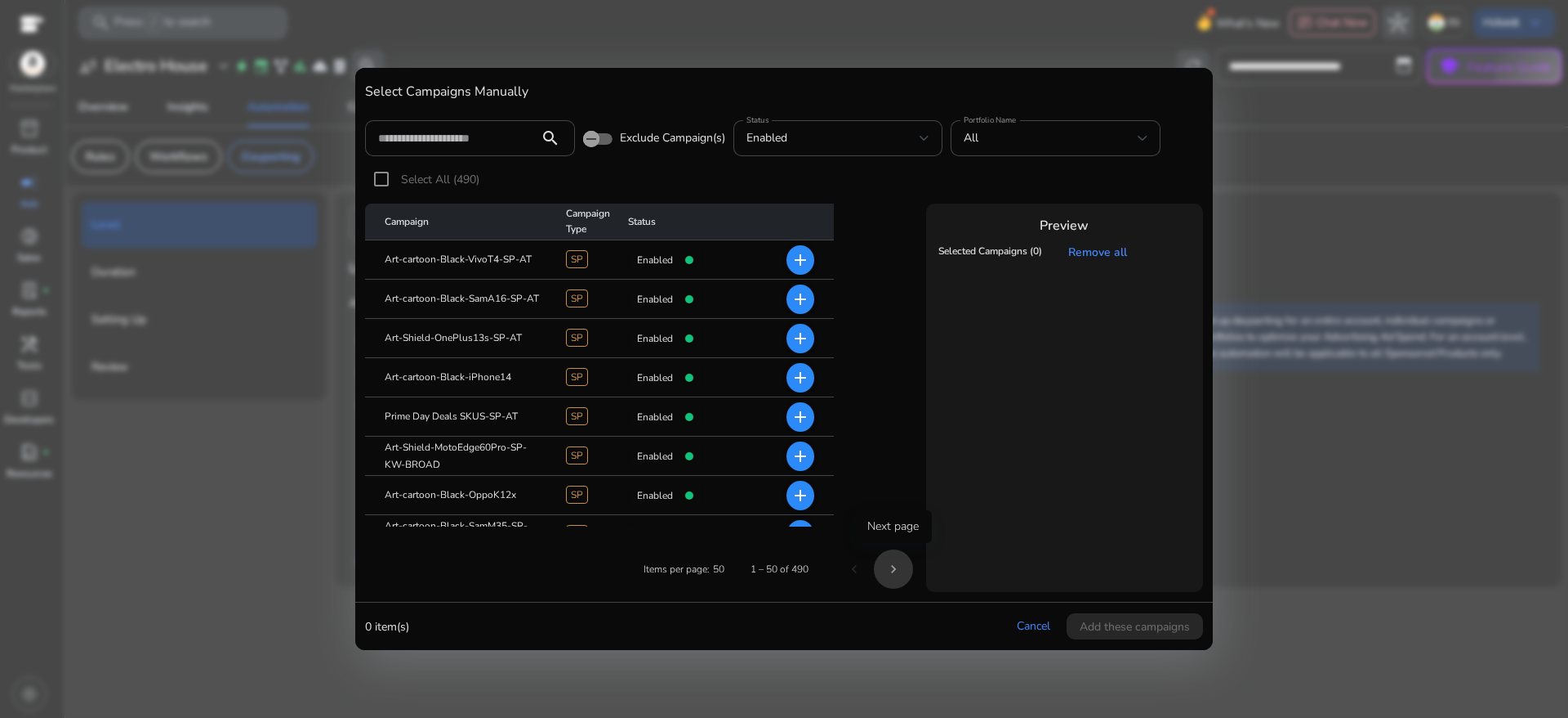
click at [903, 564] on span "Next page" at bounding box center [894, 569] width 39 height 39
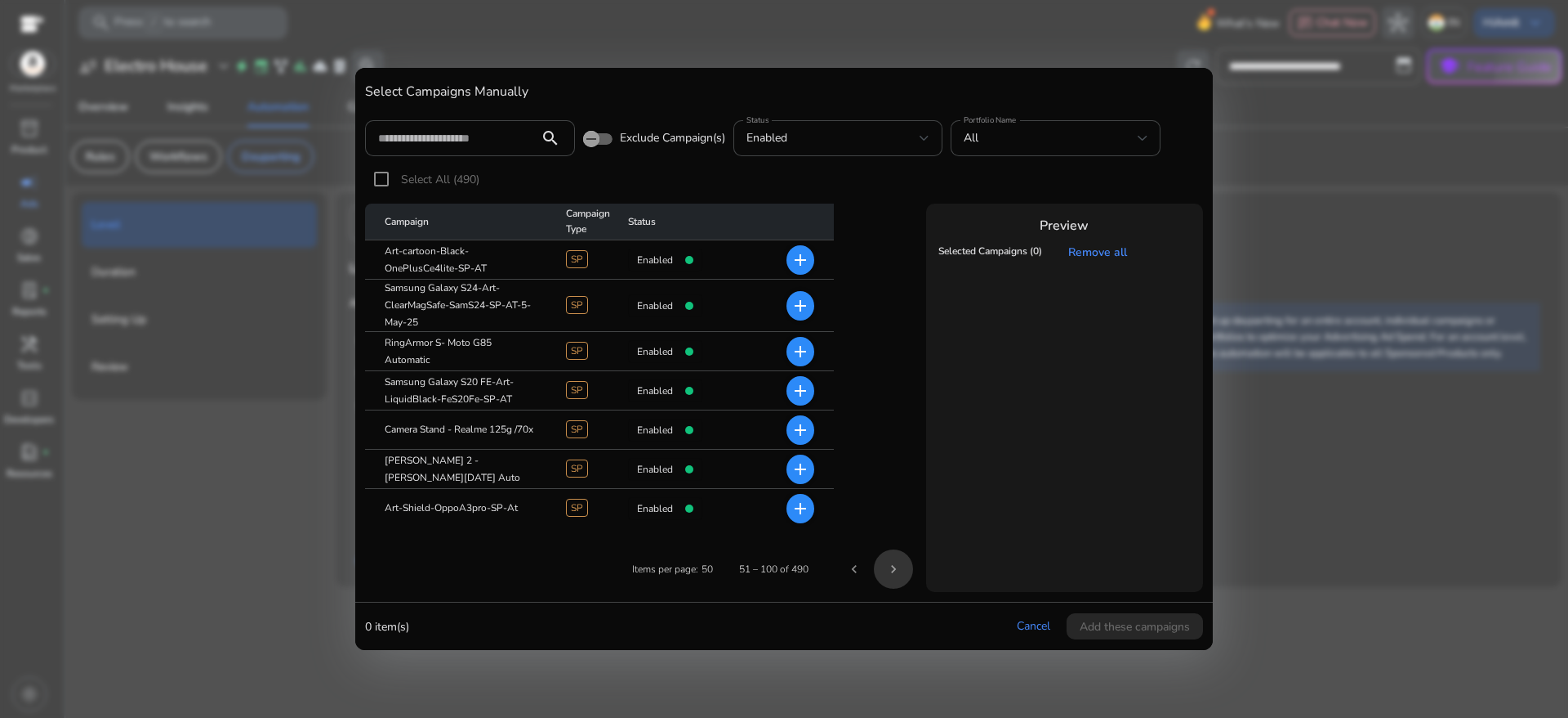
click at [903, 564] on span "Next page" at bounding box center [894, 569] width 39 height 39
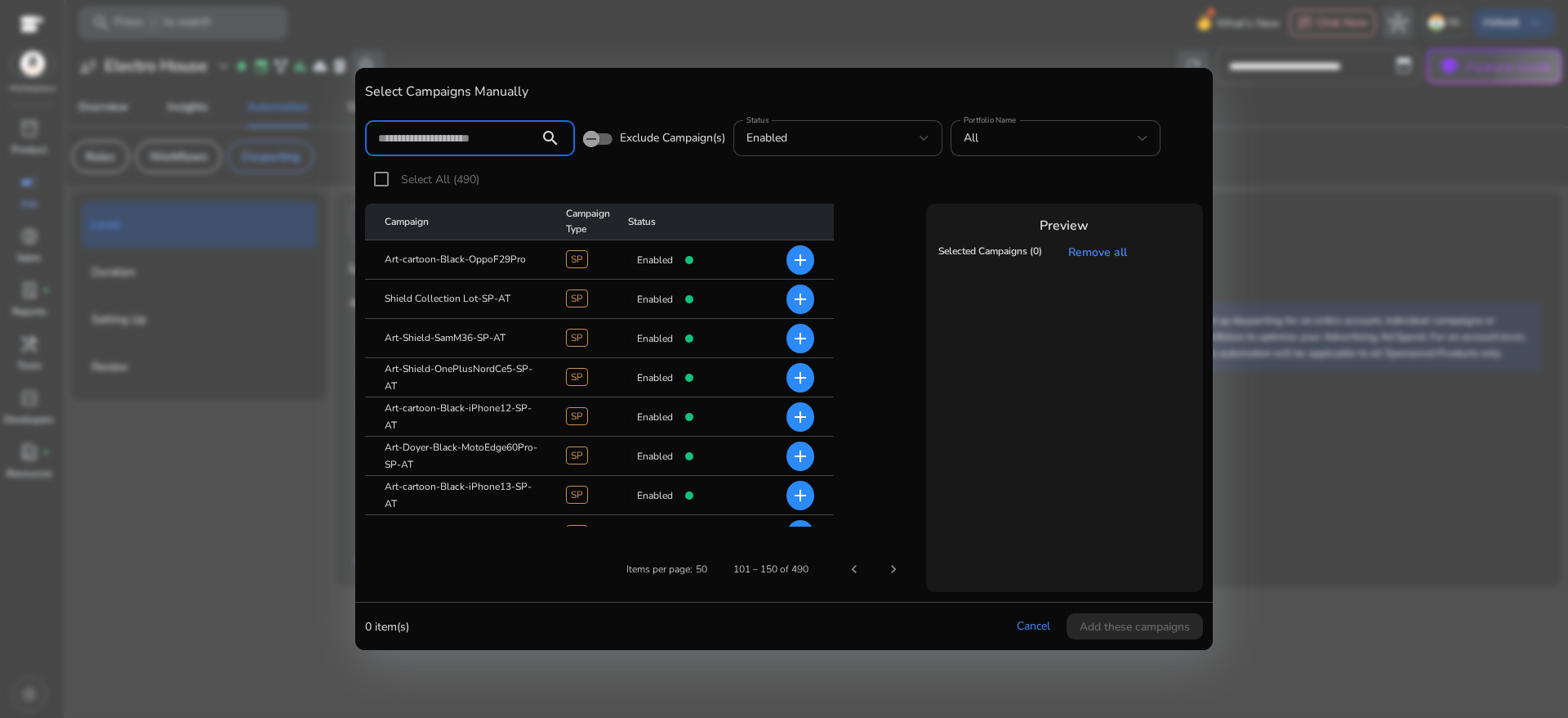
click at [465, 139] on input at bounding box center [452, 138] width 148 height 18
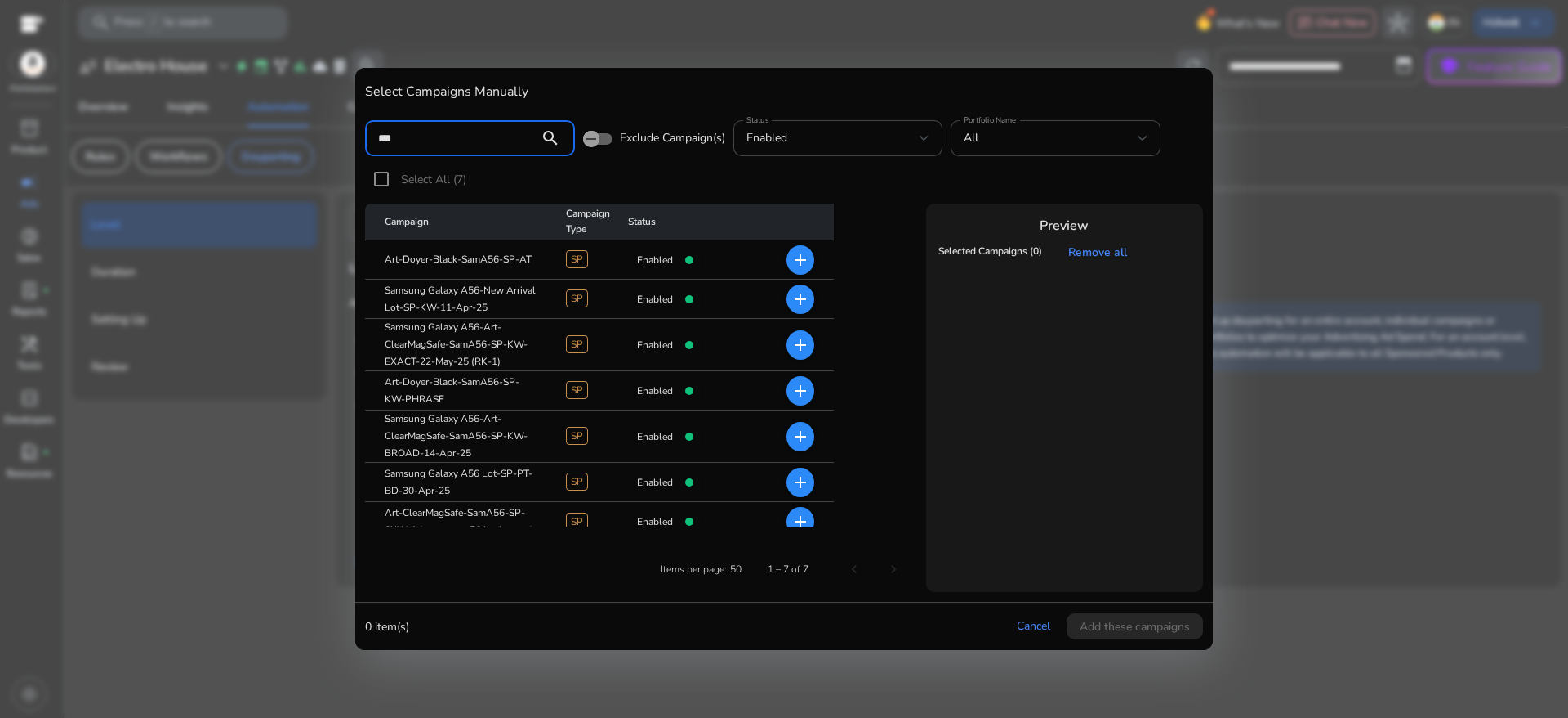
type input "***"
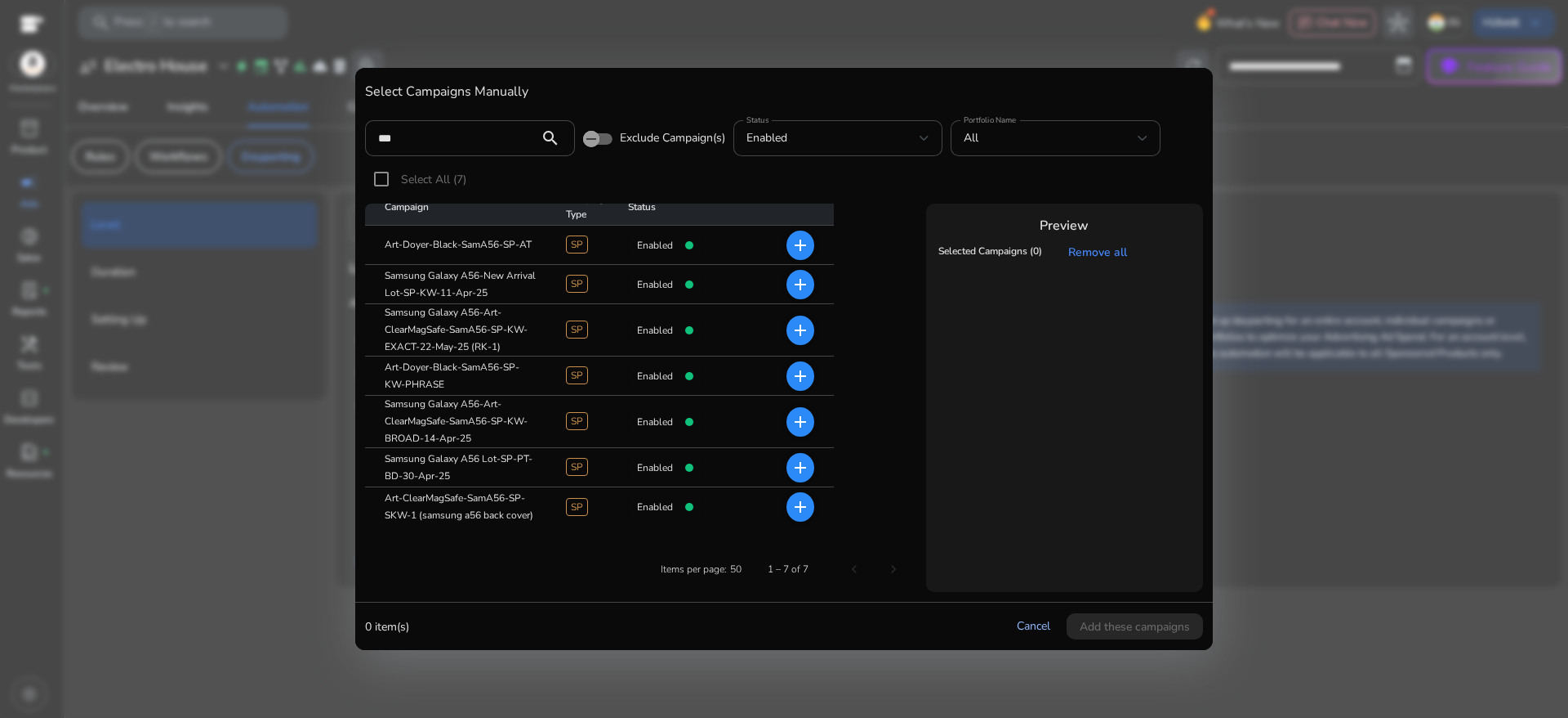
click at [1041, 621] on link "Cancel" at bounding box center [1034, 625] width 33 height 16
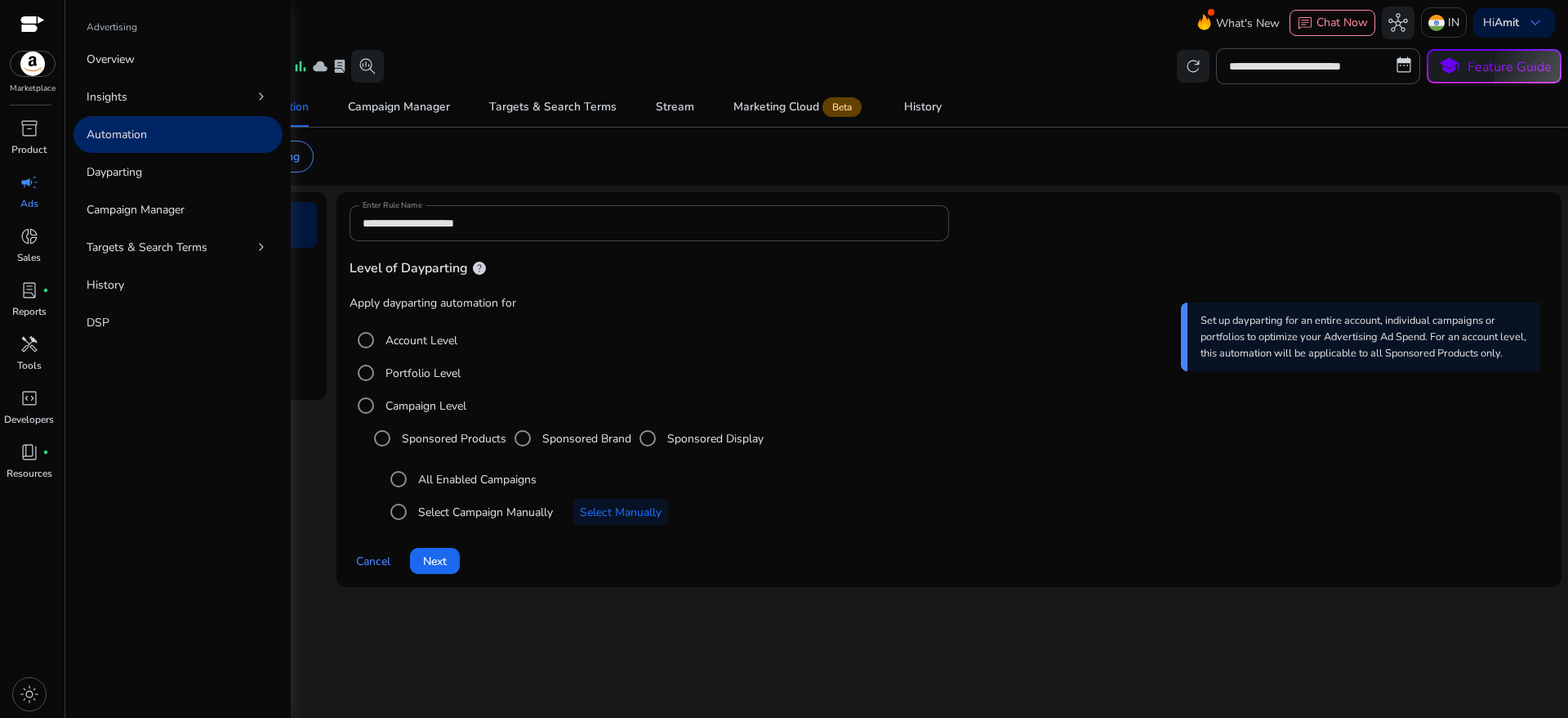
click at [36, 179] on span "campaign" at bounding box center [30, 182] width 20 height 20
